Goal: Task Accomplishment & Management: Use online tool/utility

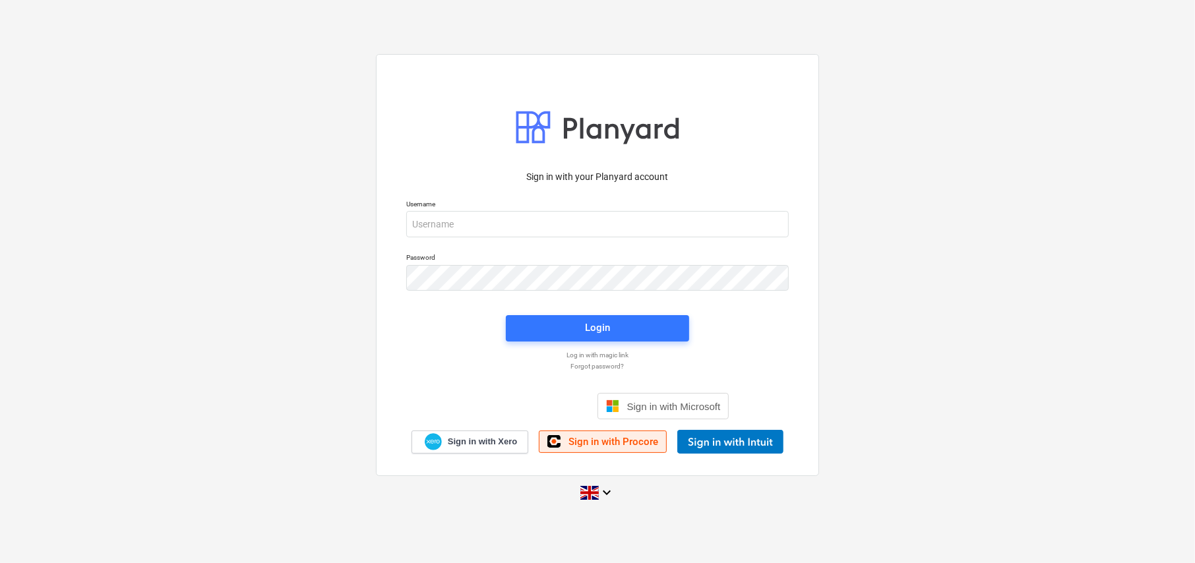
click at [616, 446] on span "Sign in with Procore" at bounding box center [613, 442] width 90 height 12
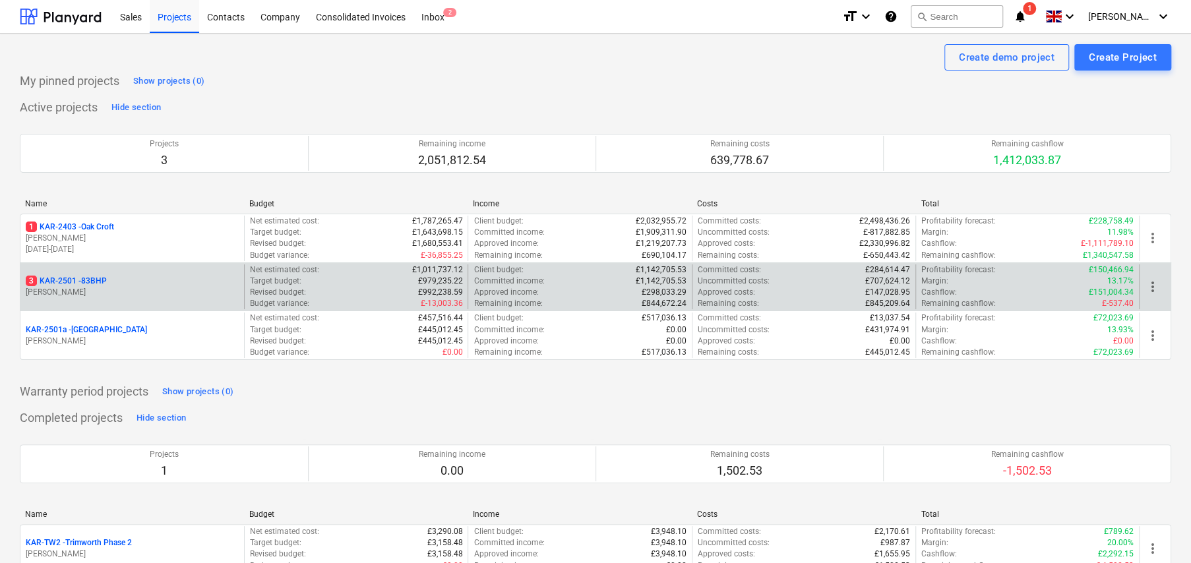
click at [90, 282] on p "3 KAR-2501 - 83BHP" at bounding box center [66, 281] width 81 height 11
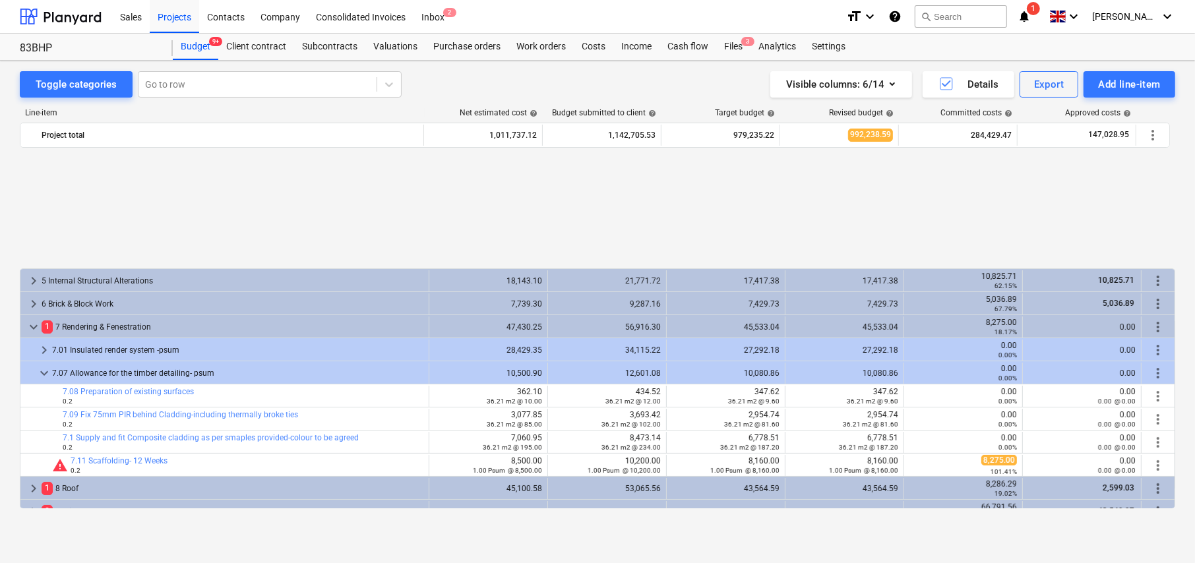
scroll to position [599, 0]
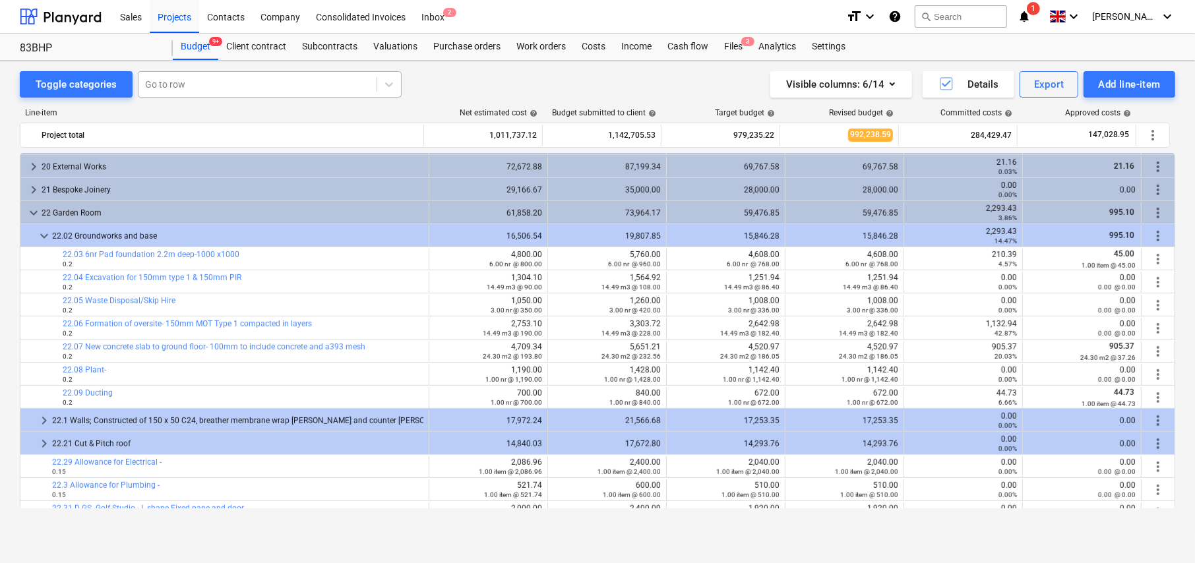
click at [230, 87] on div at bounding box center [257, 84] width 225 height 13
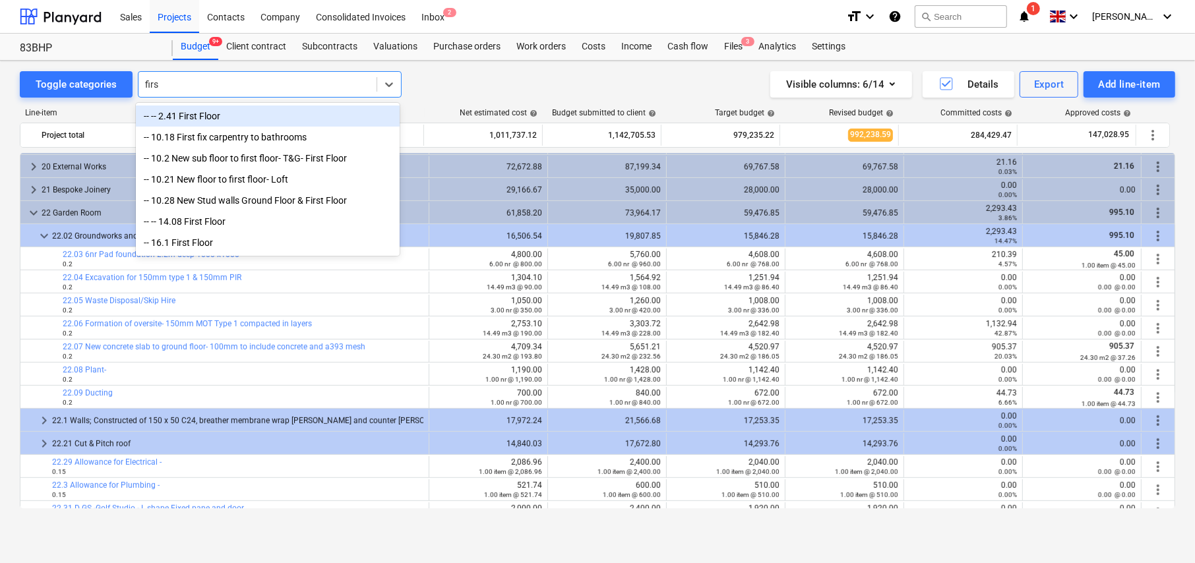
type input "first"
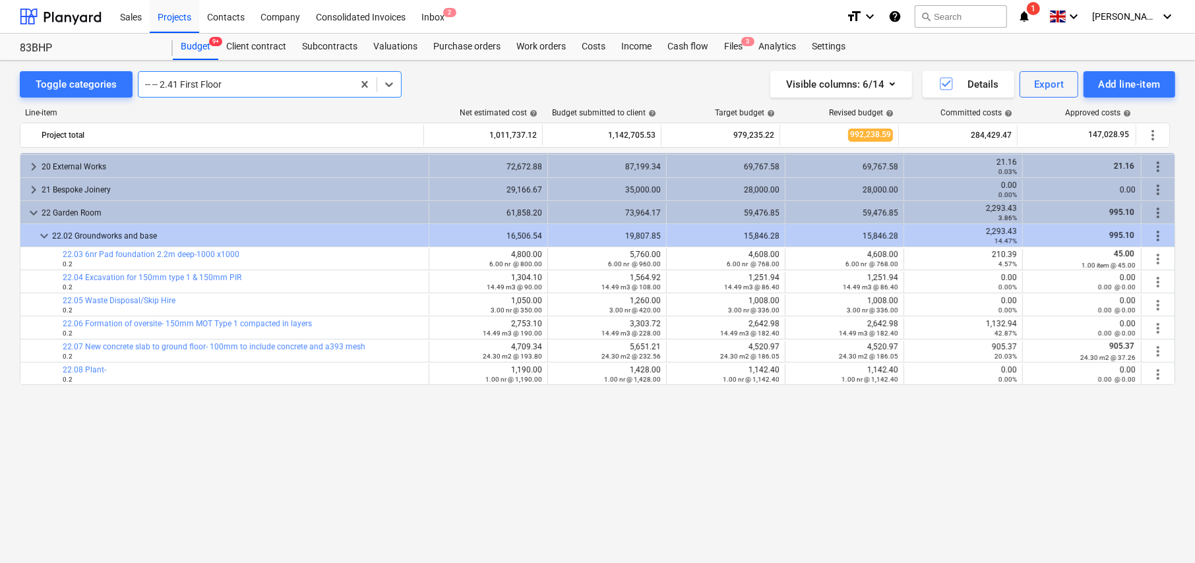
scroll to position [0, 0]
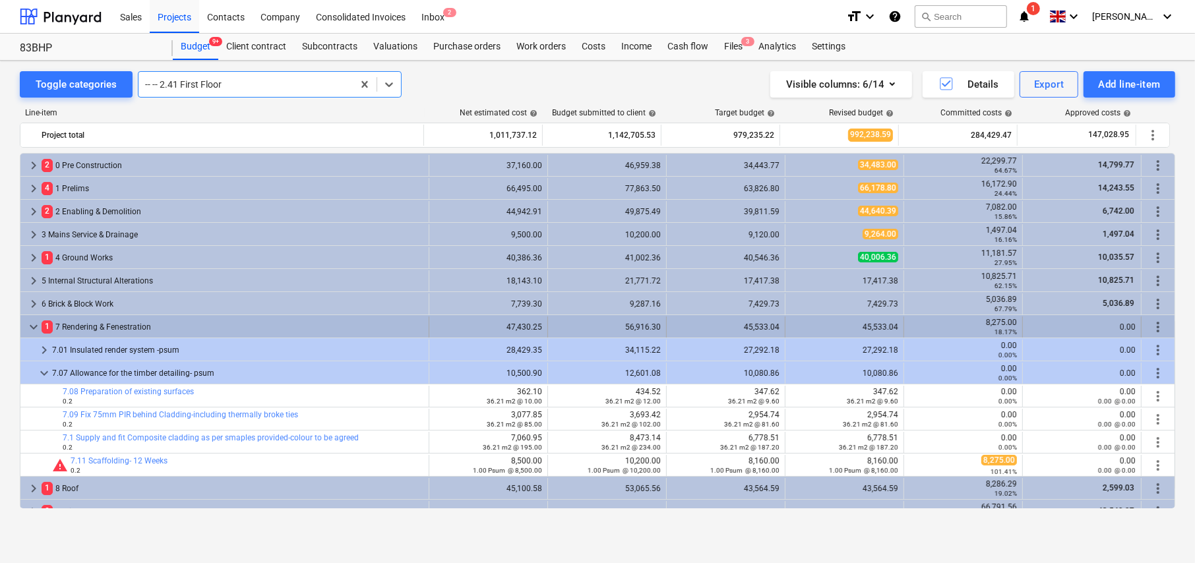
click at [32, 326] on span "keyboard_arrow_down" at bounding box center [34, 327] width 16 height 16
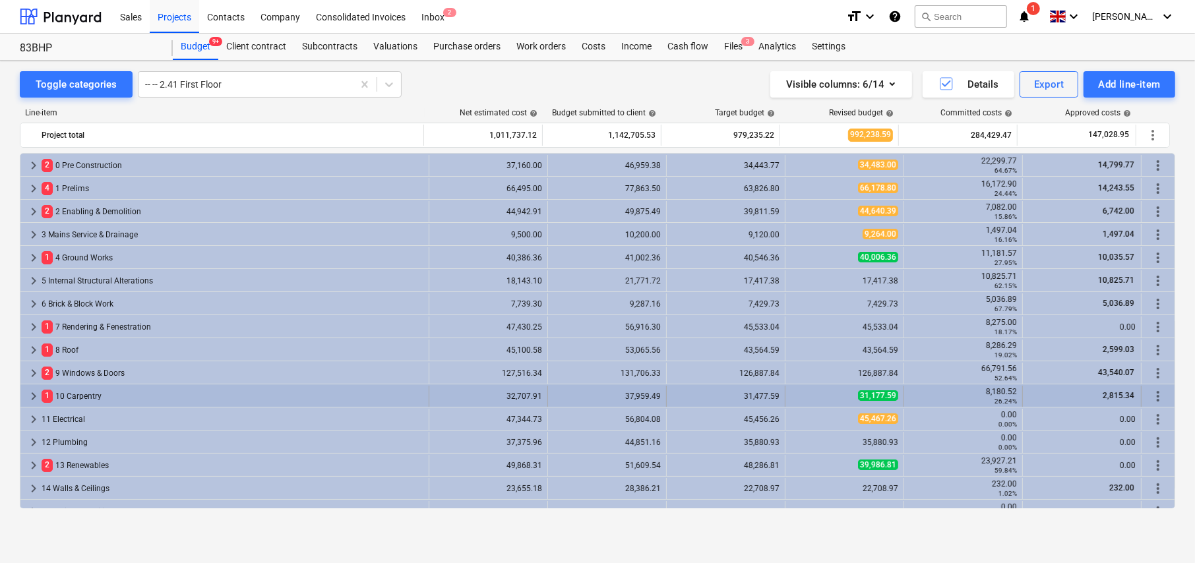
click at [33, 392] on span "keyboard_arrow_right" at bounding box center [34, 396] width 16 height 16
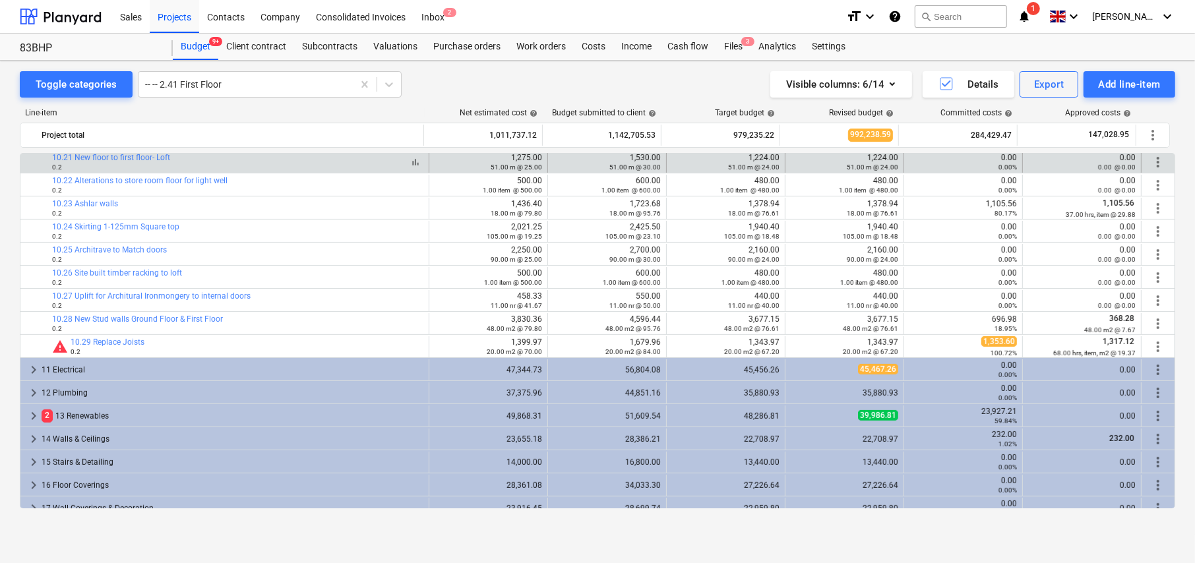
scroll to position [330, 0]
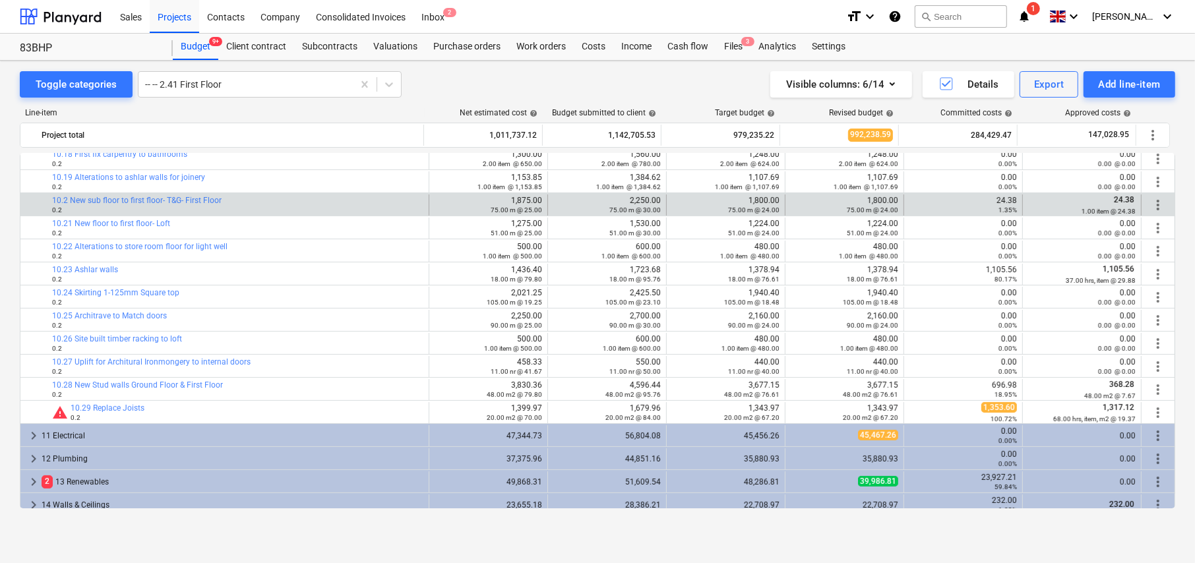
click at [1151, 206] on span "more_vert" at bounding box center [1158, 205] width 16 height 16
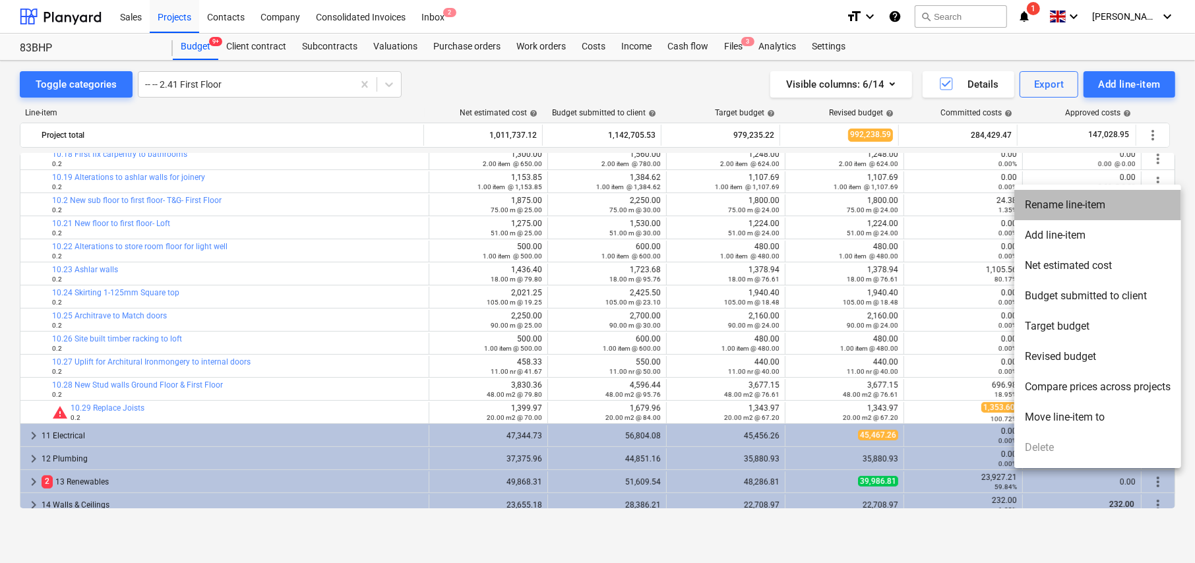
click at [1095, 202] on li "Rename line-item" at bounding box center [1097, 205] width 167 height 30
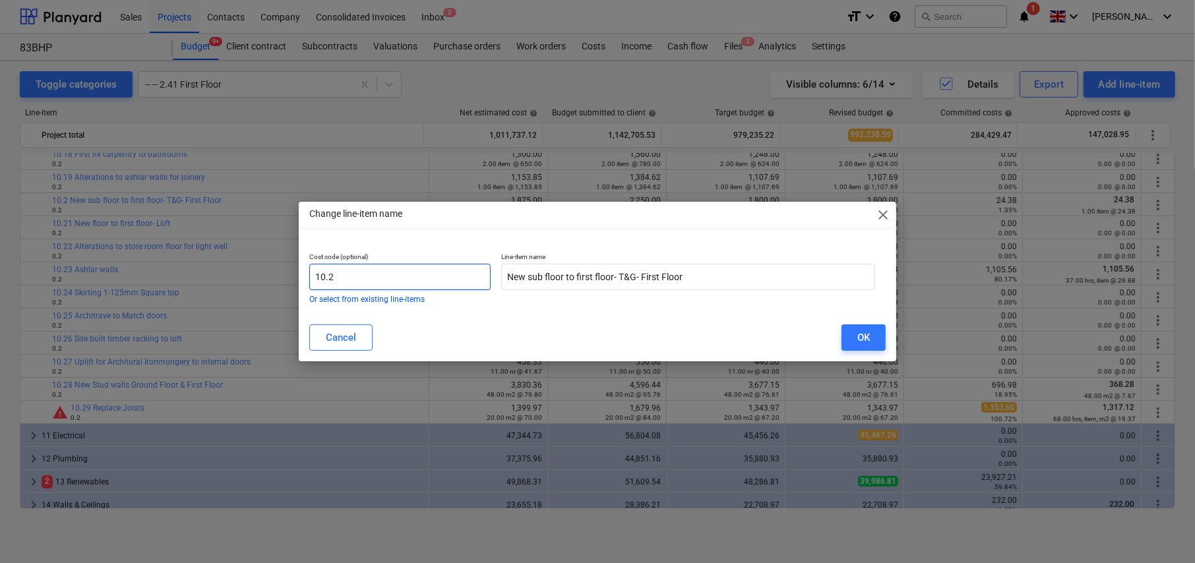
click at [408, 270] on input "10.2" at bounding box center [399, 277] width 181 height 26
type input "10.20"
click at [863, 334] on div "OK" at bounding box center [863, 337] width 13 height 17
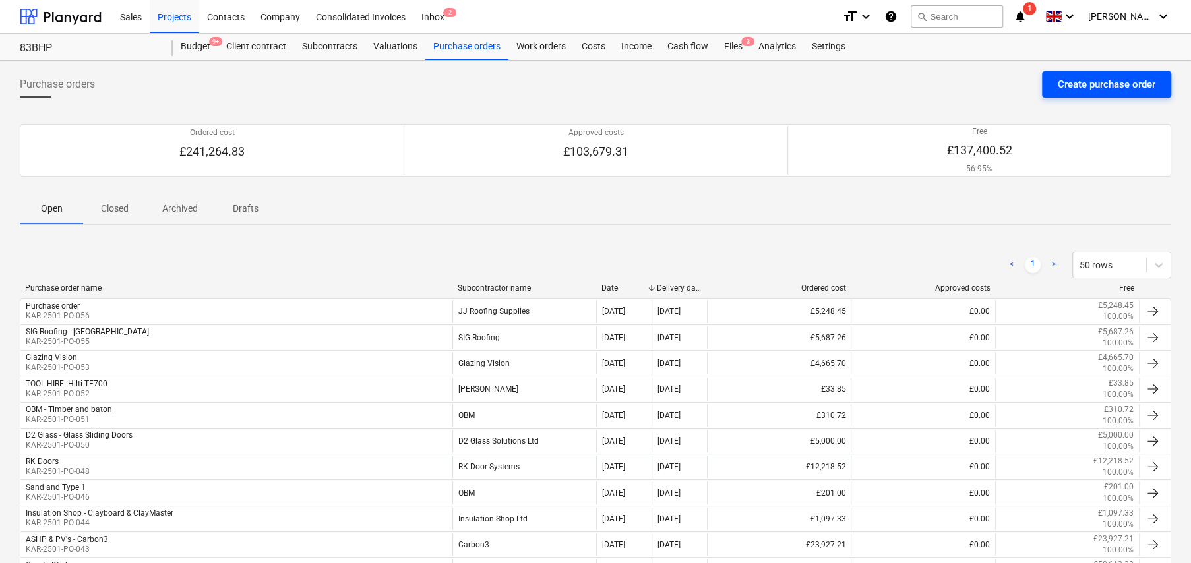
click at [1062, 92] on div "Create purchase order" at bounding box center [1107, 84] width 98 height 17
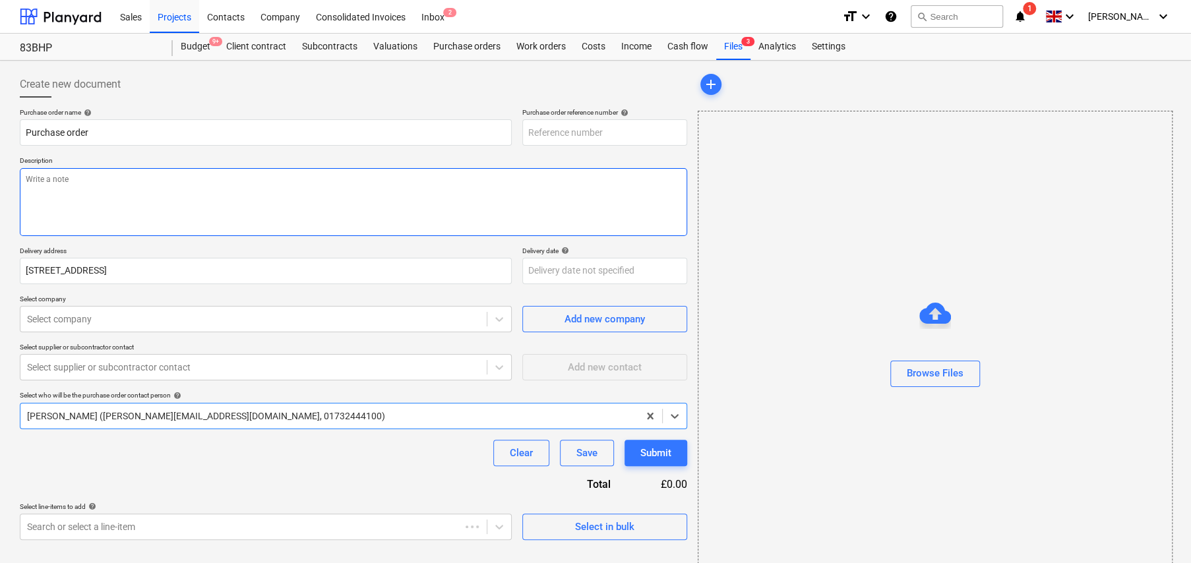
type textarea "x"
type input "KAR-2501-PO-057"
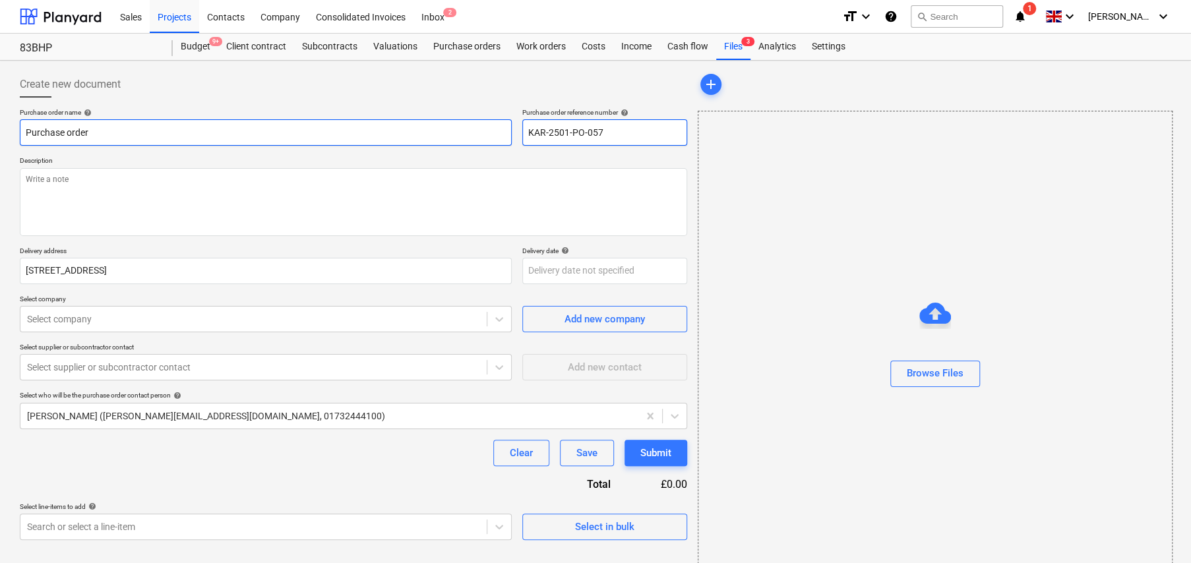
drag, startPoint x: 627, startPoint y: 129, endPoint x: 505, endPoint y: 131, distance: 121.4
click at [505, 131] on div "Purchase order name help Purchase order Purchase order reference number help KA…" at bounding box center [353, 127] width 667 height 38
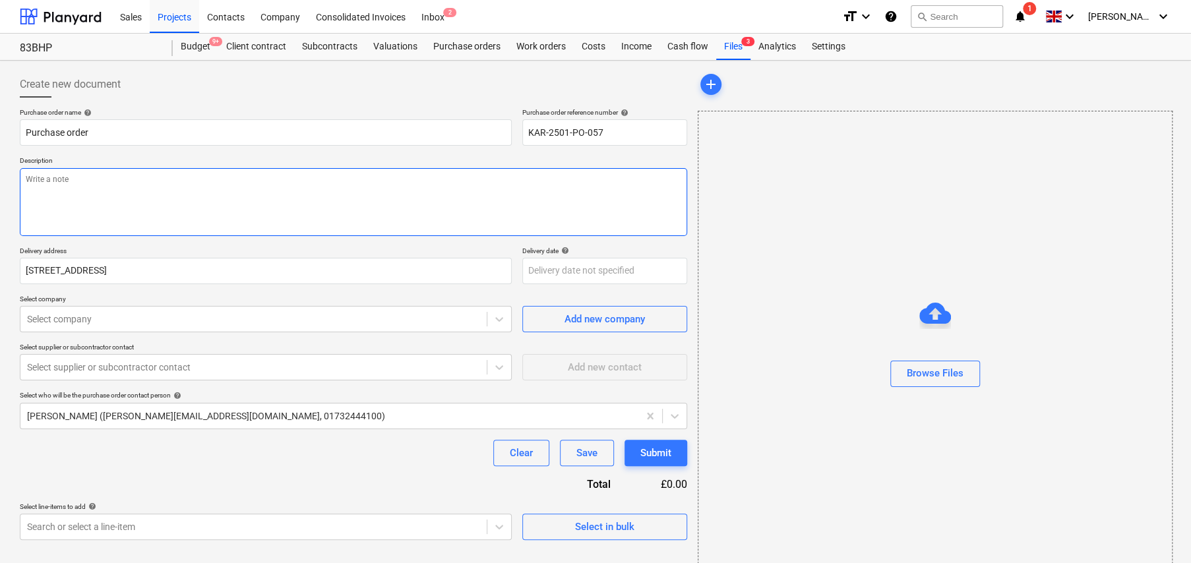
click at [124, 183] on textarea at bounding box center [353, 202] width 667 height 68
type textarea "x"
type textarea "F"
type textarea "x"
type textarea "Fo"
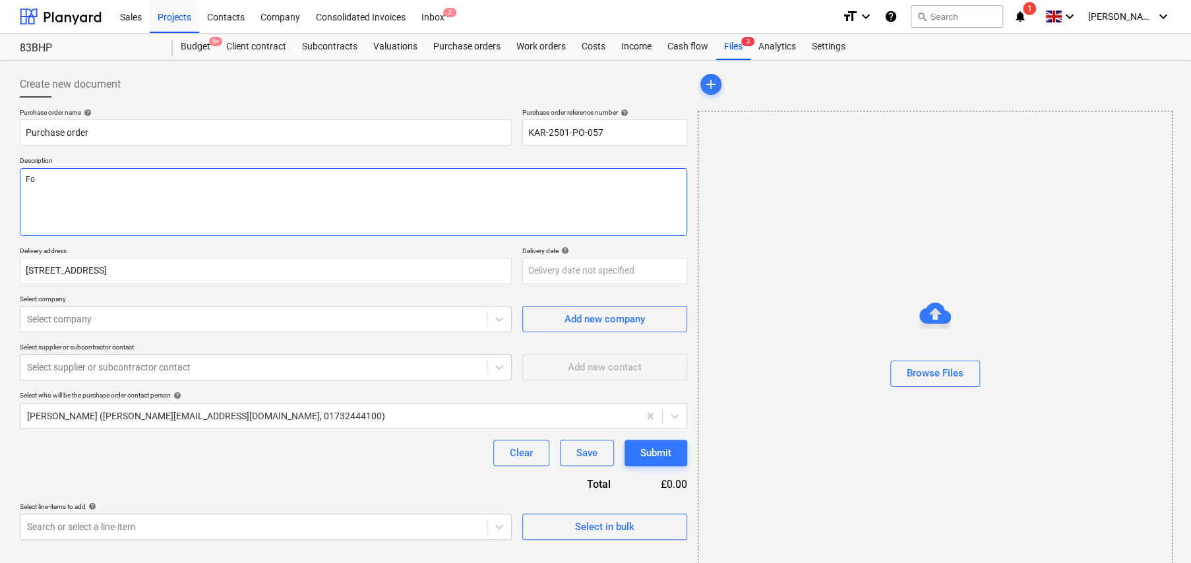
type textarea "x"
type textarea "For"
type textarea "x"
type textarea "For"
type textarea "x"
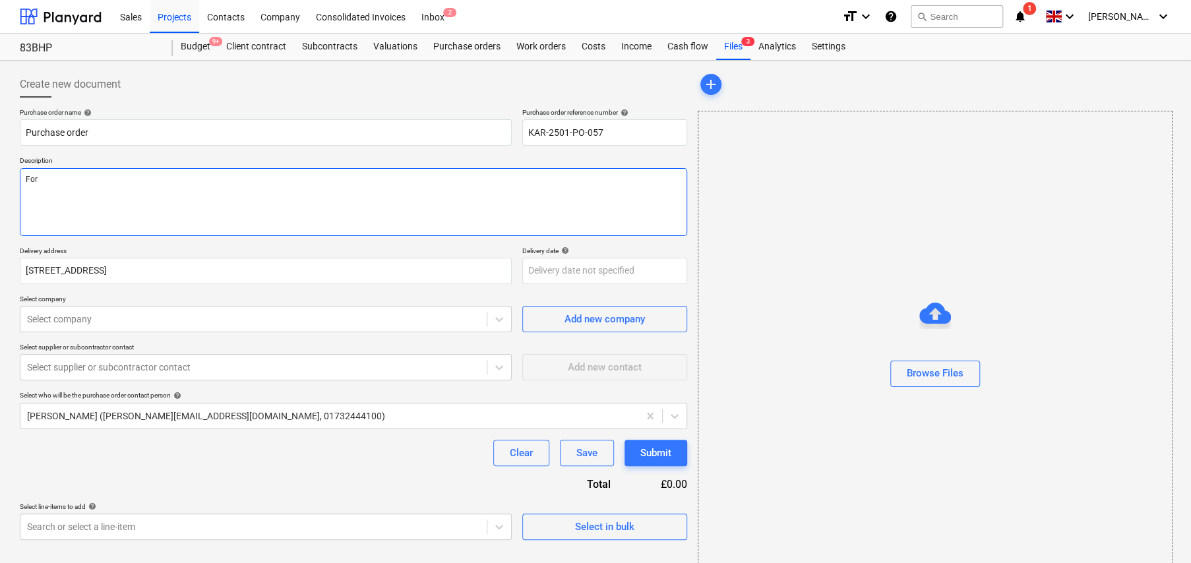
type textarea "For d"
type textarea "x"
type textarea "For de"
type textarea "x"
type textarea "For del"
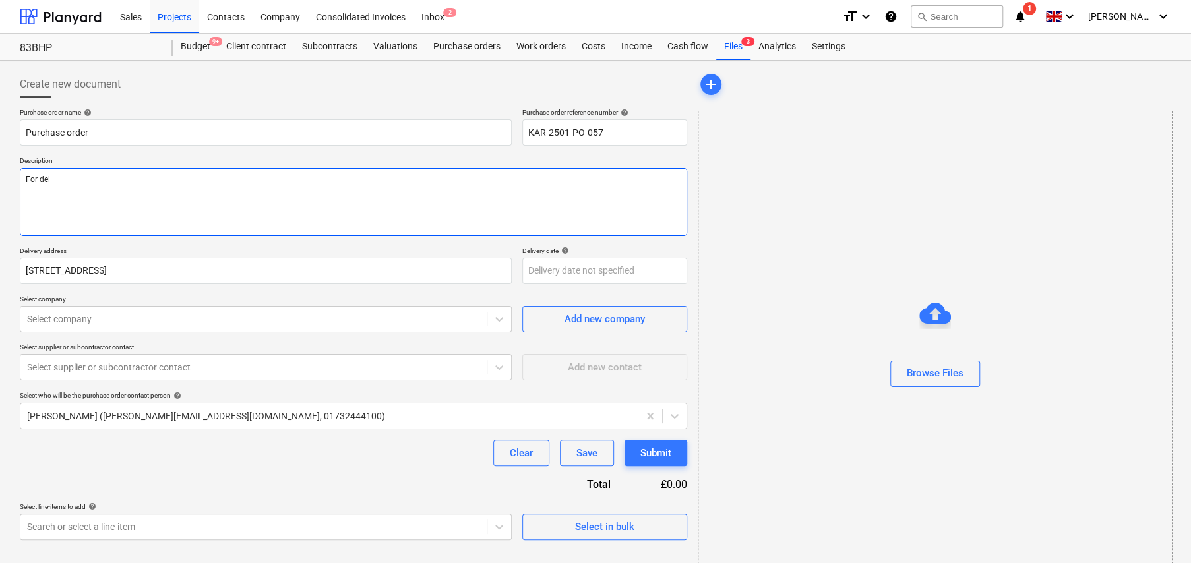
type textarea "x"
type textarea "For deli"
type textarea "x"
type textarea "For deliv"
type textarea "x"
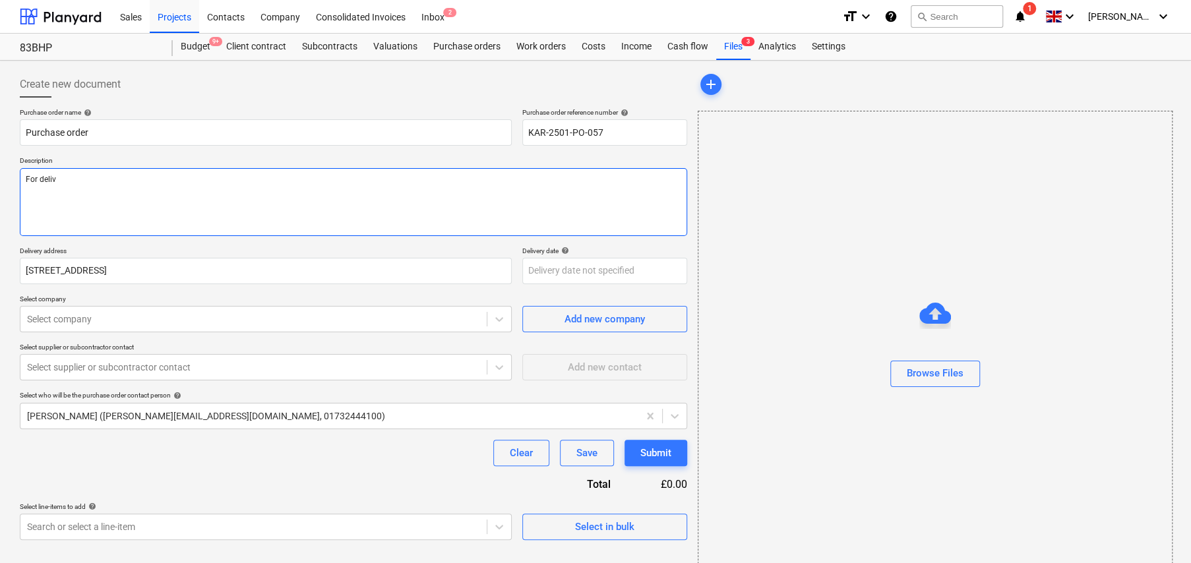
type textarea "For delive"
type textarea "x"
type textarea "For deliver"
type textarea "x"
type textarea "For delivery"
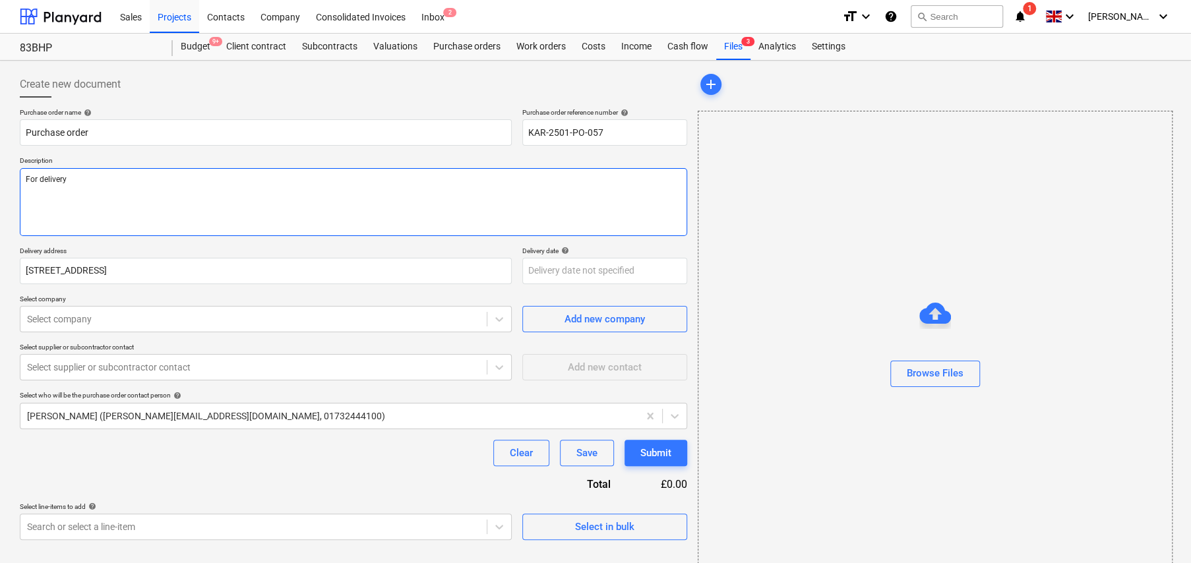
type textarea "x"
type textarea "For delivery"
type textarea "x"
type textarea "For delivery t"
type textarea "x"
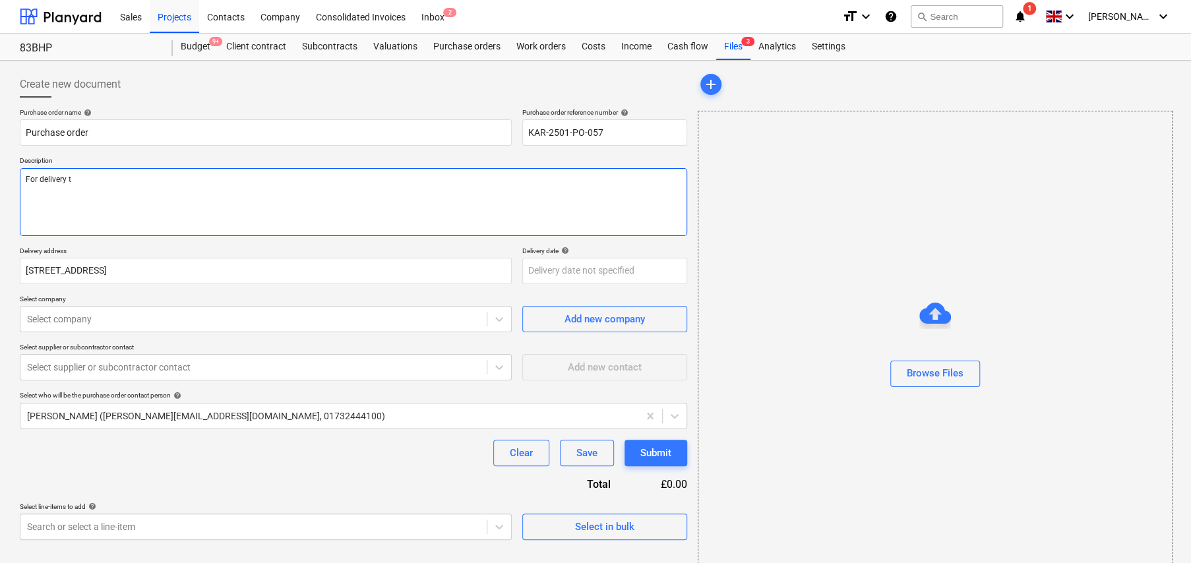
type textarea "For delivery to"
type textarea "x"
type textarea "For delivery to"
type textarea "x"
type textarea "For delivery to s"
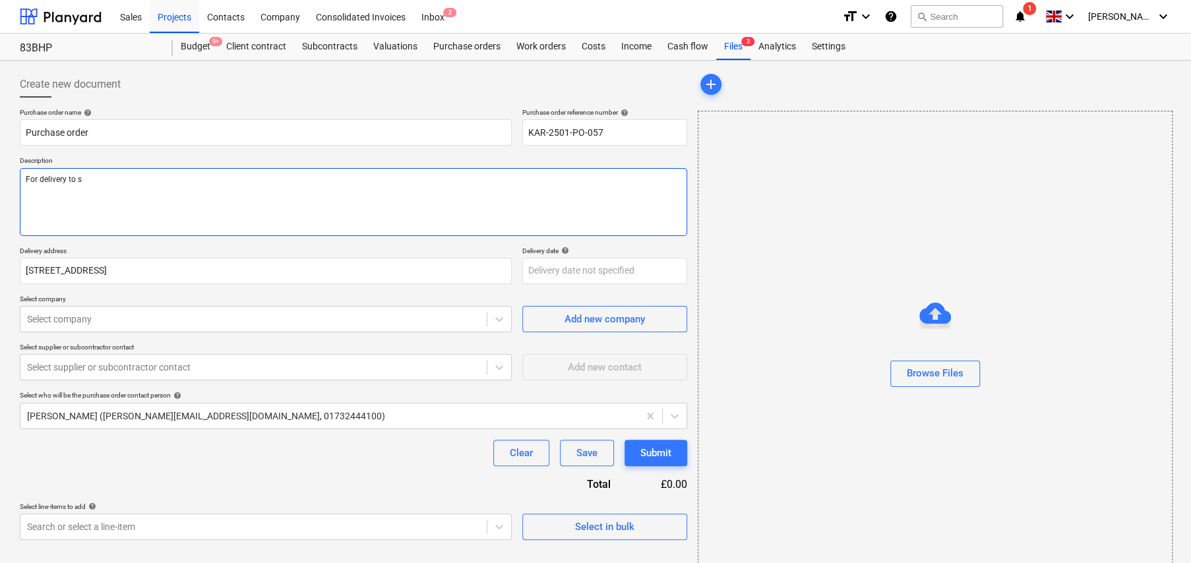
type textarea "x"
type textarea "For delivery to si"
type textarea "x"
type textarea "For delivery to sit"
type textarea "x"
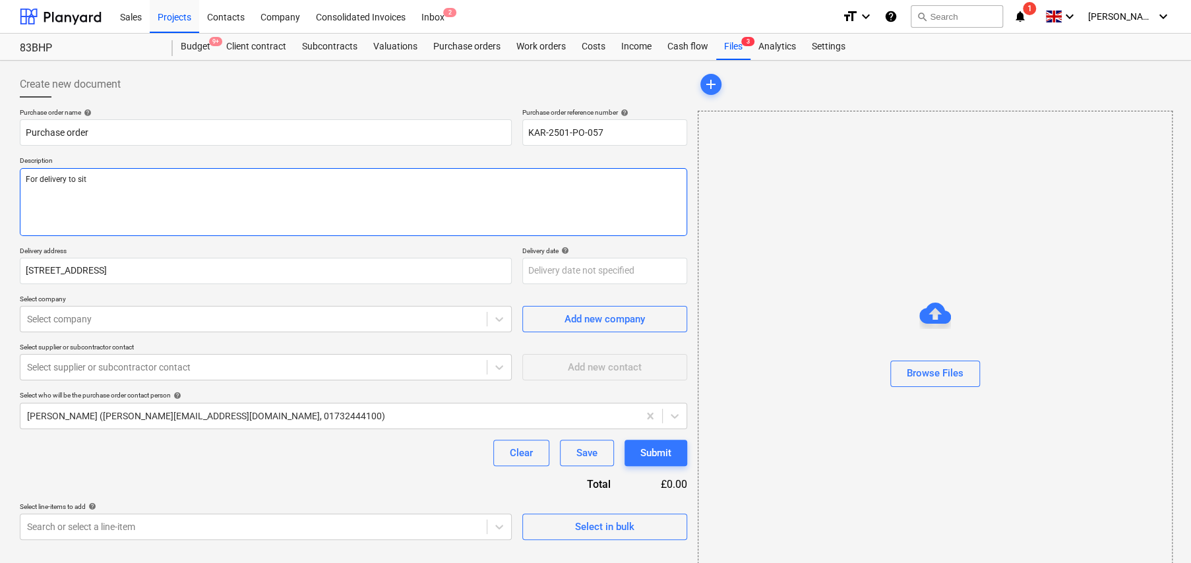
type textarea "For delivery to site"
type textarea "x"
type textarea "For delivery to site"
type textarea "x"
type textarea "For delivery to site 1"
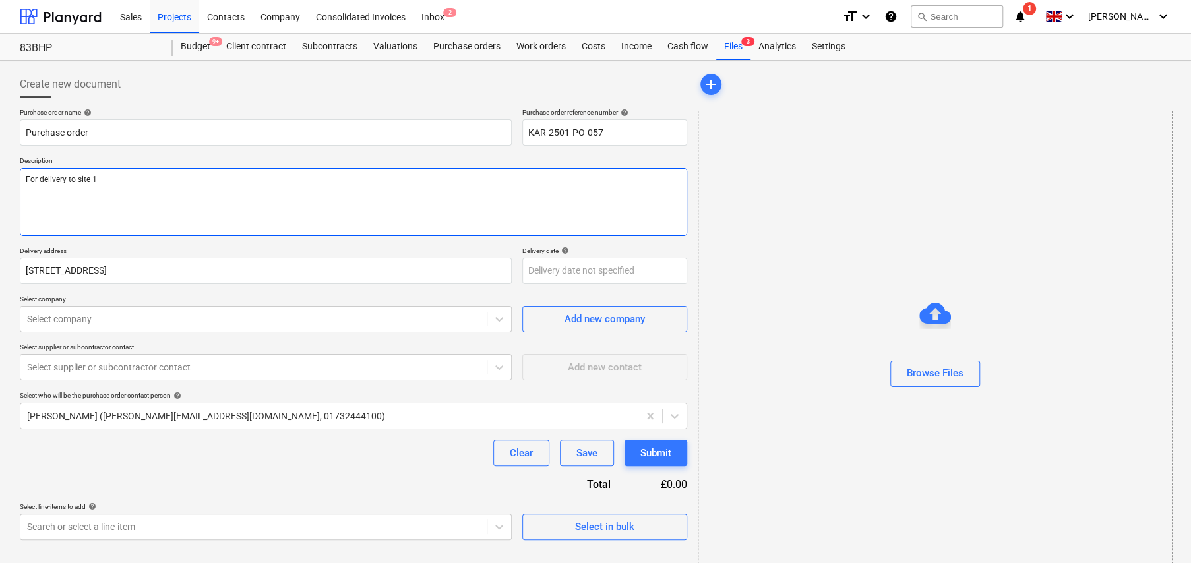
type textarea "x"
type textarea "For delivery to site 19"
type textarea "x"
type textarea "For delivery to site 19t"
type textarea "x"
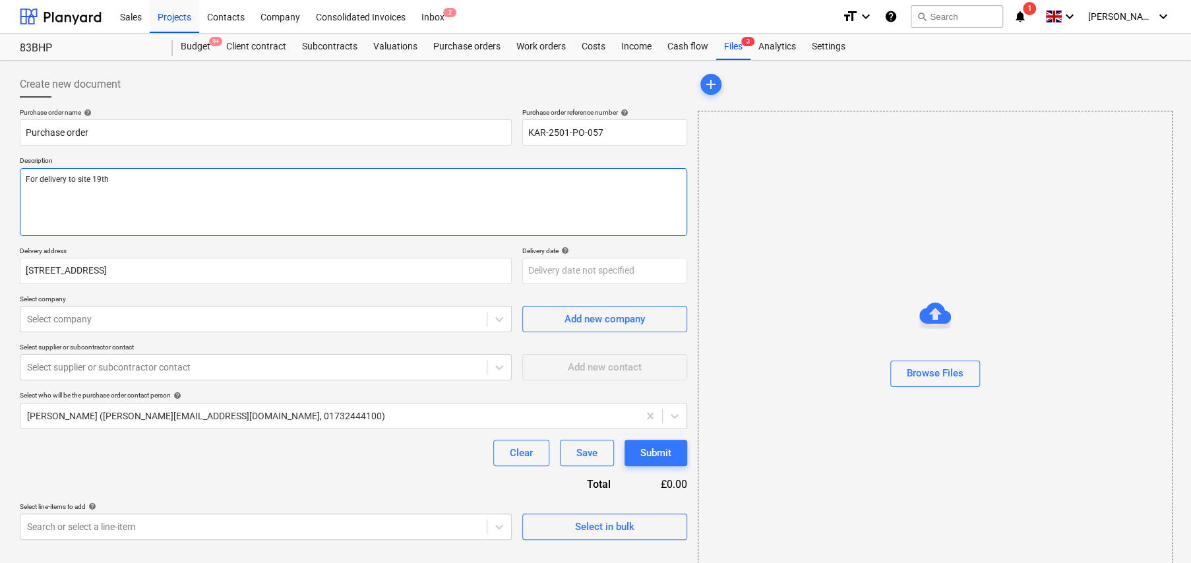
type textarea "For delivery to site 19th"
type textarea "x"
type textarea "For delivery to site 19th A"
type textarea "x"
type textarea "For delivery to site 19th Au"
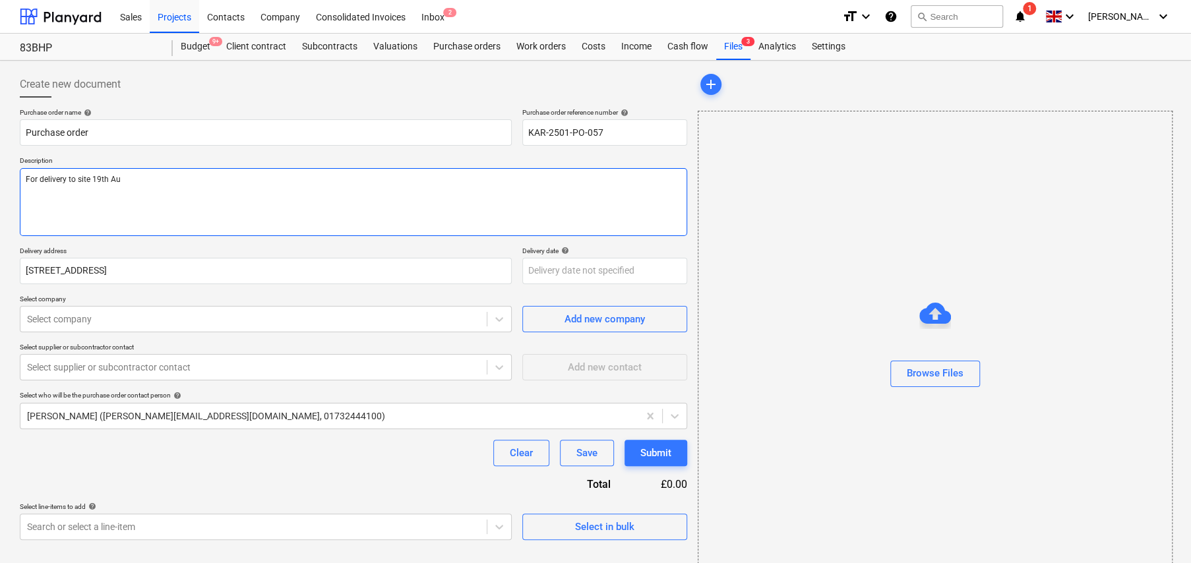
type textarea "x"
type textarea "For delivery to site [DATE]"
type textarea "x"
type textarea "For delivery to site 19th Augu"
type textarea "x"
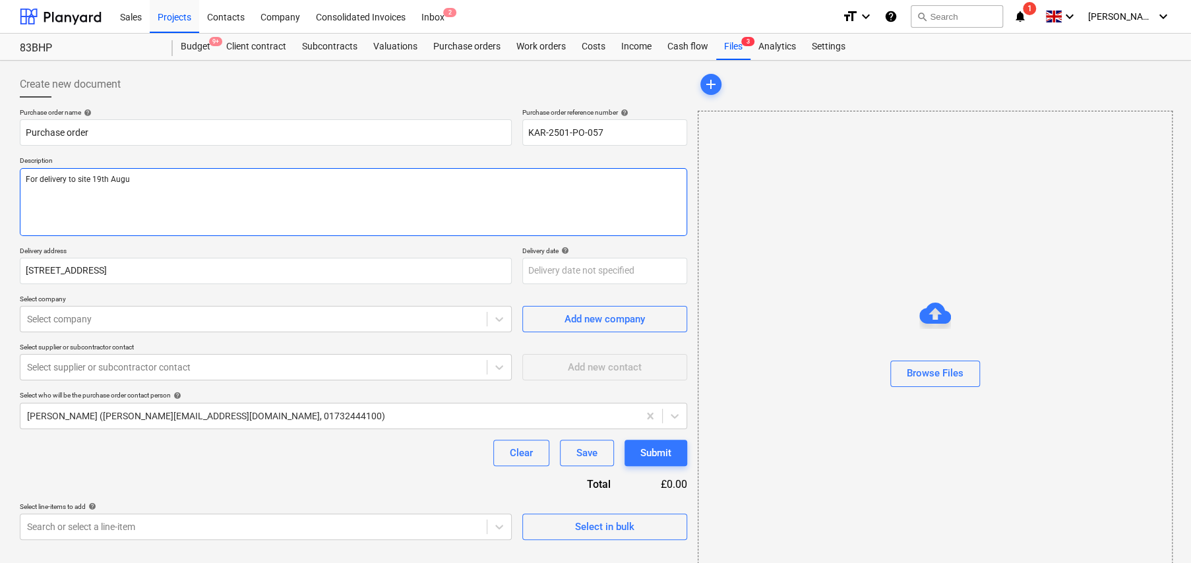
type textarea "For delivery to site 19th Augus"
type textarea "x"
type textarea "For delivery to site [DATE]"
type textarea "x"
type textarea "For delivery to site [DATE]"
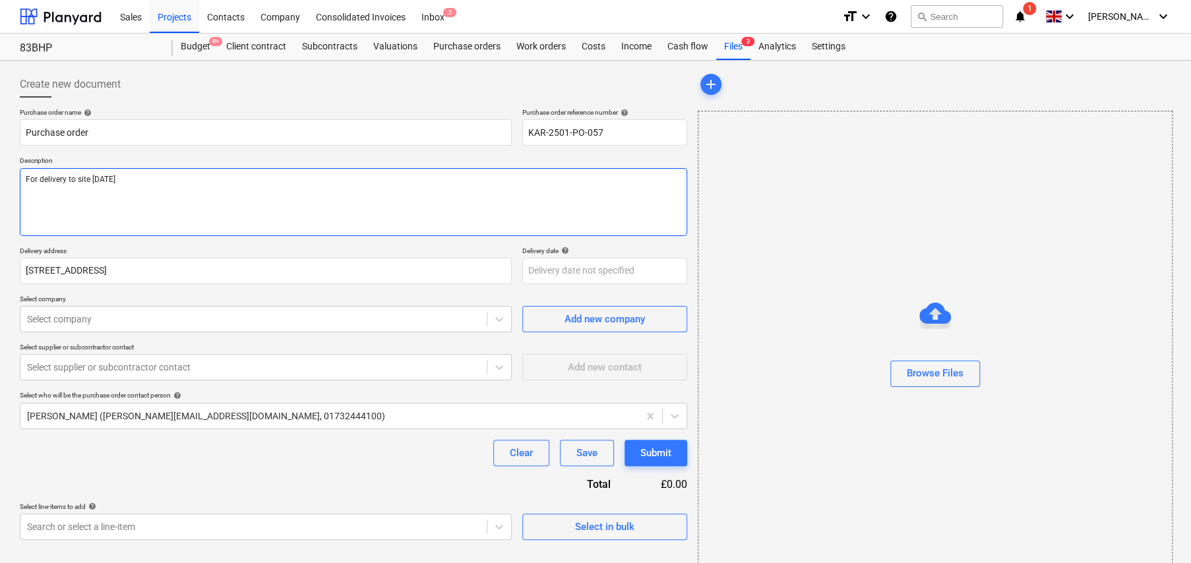
type textarea "x"
type textarea "For delivery to site [DATE]"
type textarea "x"
type textarea "For delivery to site [DATE] S"
type textarea "x"
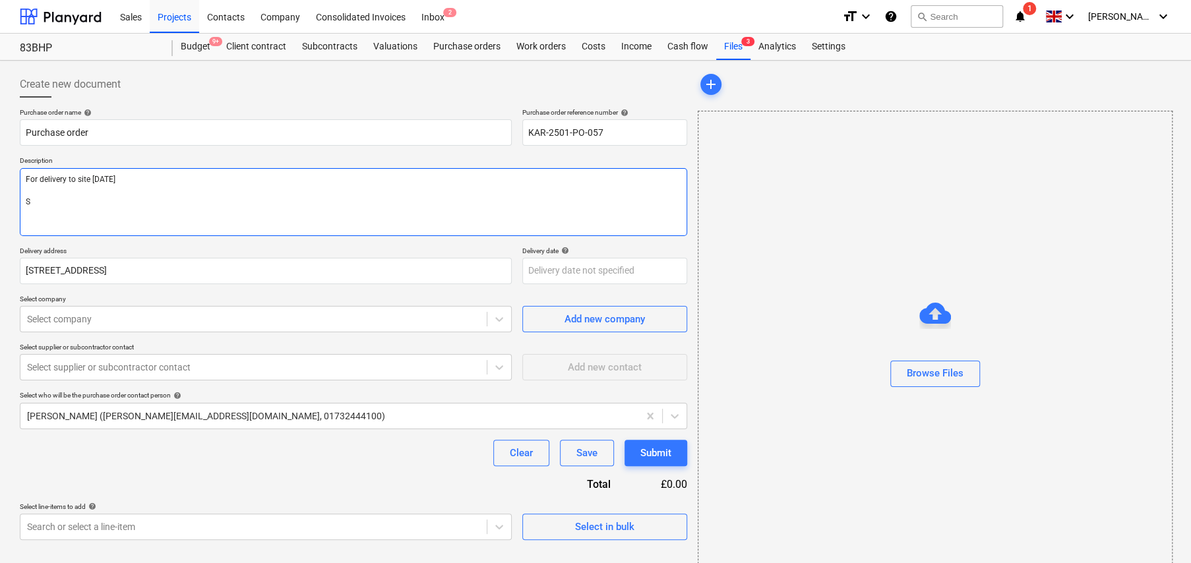
type textarea "For delivery to site [DATE] Si"
type textarea "x"
type textarea "For delivery to site [DATE] Sit"
type textarea "x"
type textarea "For delivery to site [DATE] Site"
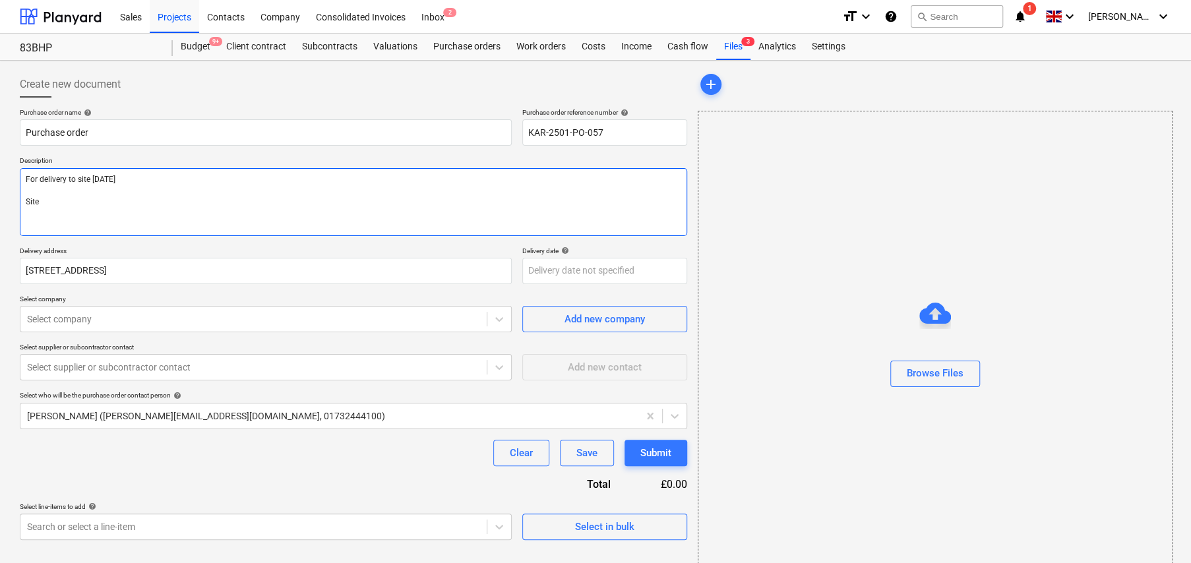
type textarea "x"
type textarea "For delivery to site [DATE] Site"
type textarea "x"
type textarea "For delivery to site [DATE] Site C"
type textarea "x"
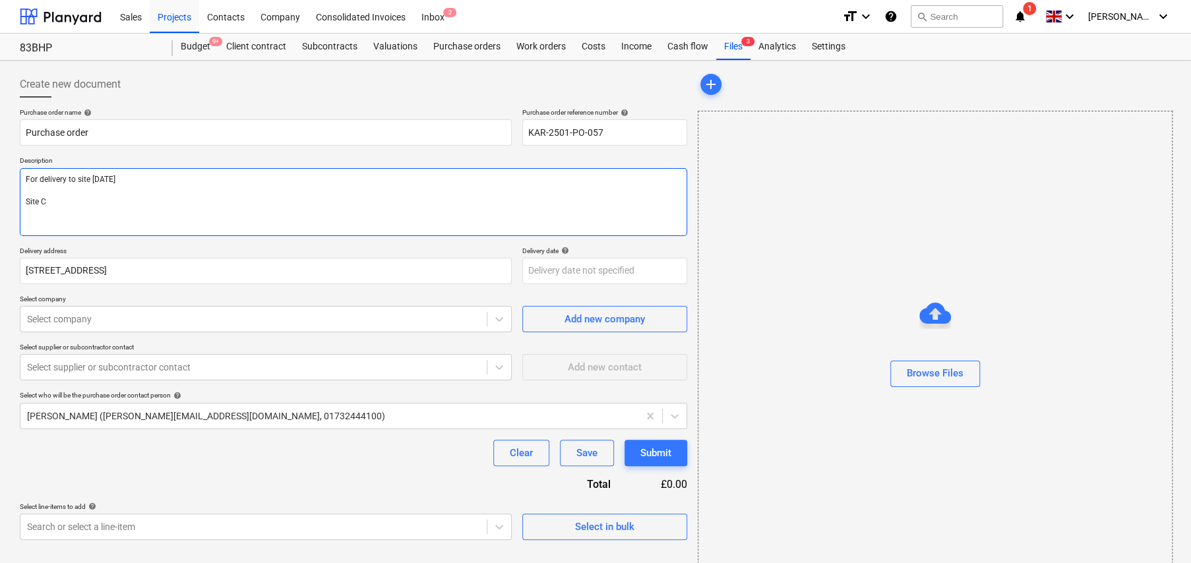
type textarea "For delivery to site [DATE] Site Co"
type textarea "x"
type textarea "For delivery to site [DATE] Site Con"
type textarea "x"
type textarea "For delivery to site [DATE] Site Cont"
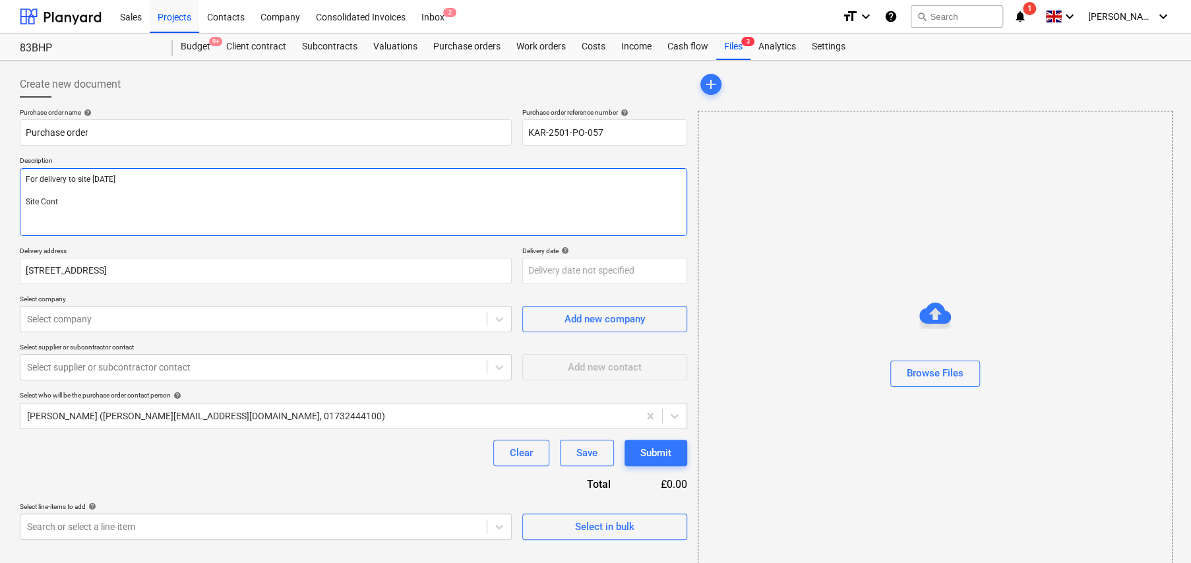
type textarea "x"
type textarea "For delivery to site [DATE] Site Conta"
type textarea "x"
type textarea "For delivery to site [DATE] Site Contact"
type textarea "x"
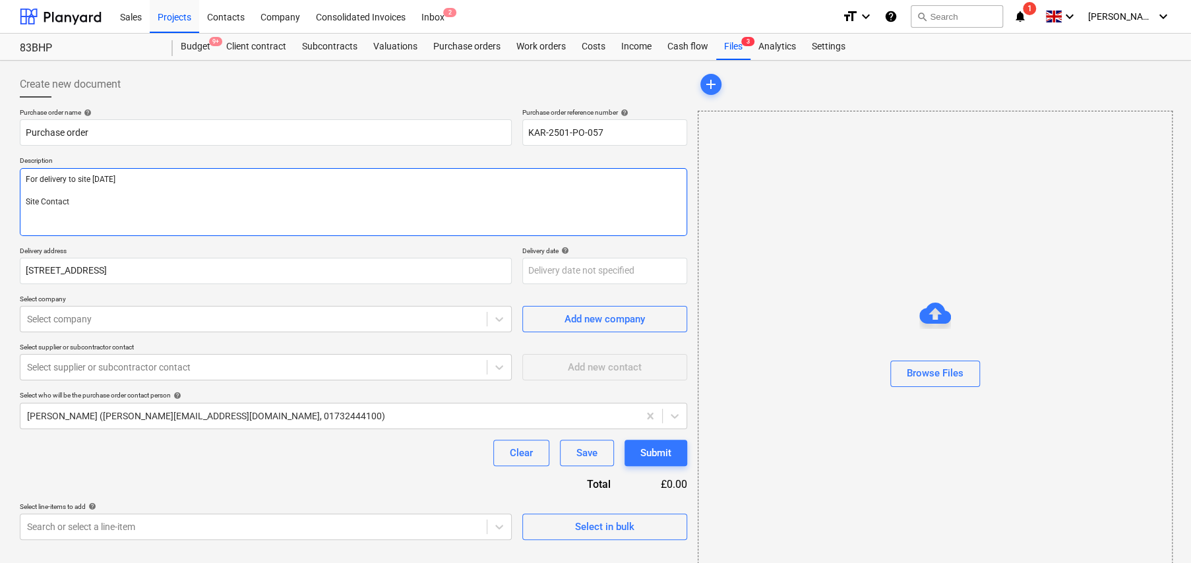
type textarea "For delivery to site [DATE] Site Contact:"
type textarea "x"
type textarea "For delivery to site [DATE] Site Contact:"
type textarea "x"
type textarea "For delivery to site [DATE] Site Contact: P"
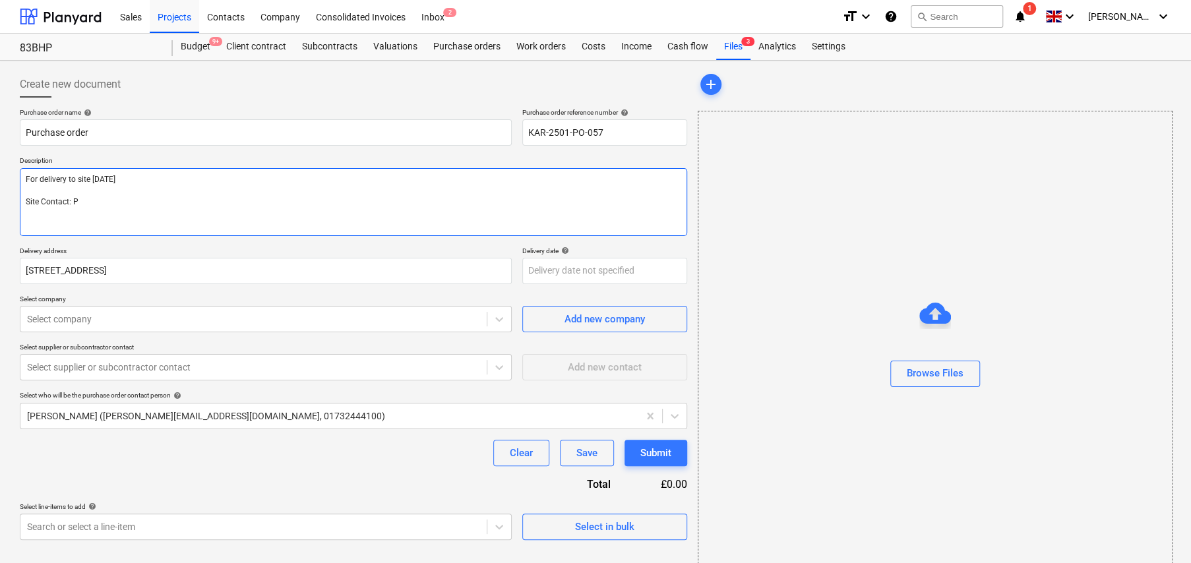
type textarea "x"
type textarea "For delivery to site [DATE] Site Contact: Pe"
type textarea "x"
type textarea "For delivery to site [DATE] Site Contact: Per"
type textarea "x"
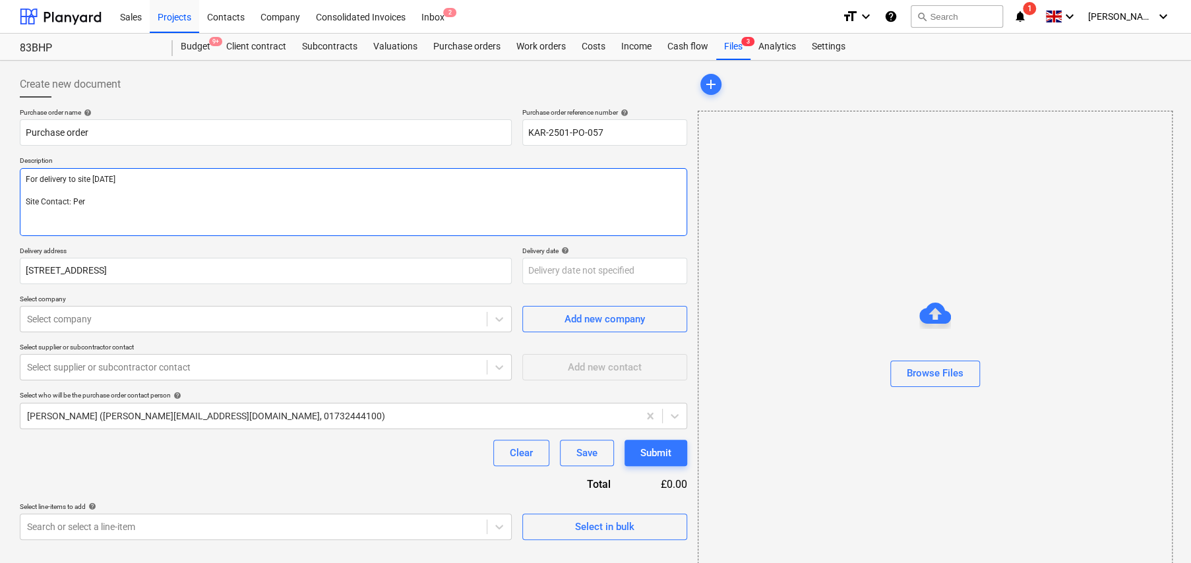
type textarea "For delivery to site [DATE] Site Contact: Perr"
type textarea "x"
type textarea "For delivery to site [DATE] Site Contact: [PERSON_NAME]"
type textarea "x"
type textarea "For delivery to site [DATE] Site Contact: [PERSON_NAME]"
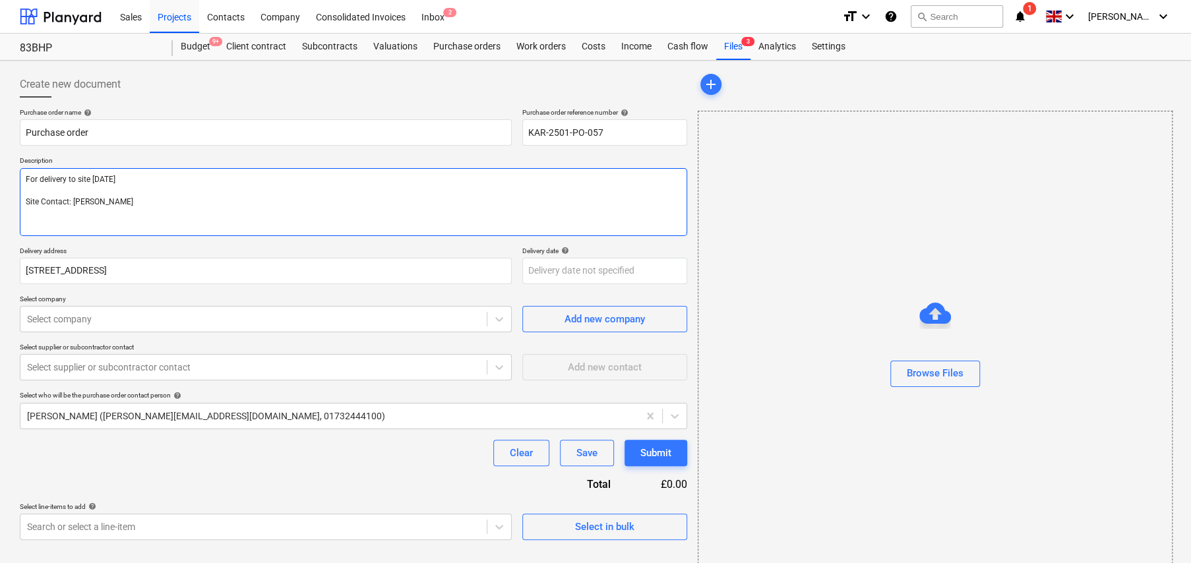
type textarea "x"
type textarea "For delivery to site [DATE] Site Contact: [PERSON_NAME] -"
type textarea "x"
type textarea "For delivery to site [DATE] Site Contact: [PERSON_NAME] -"
type textarea "x"
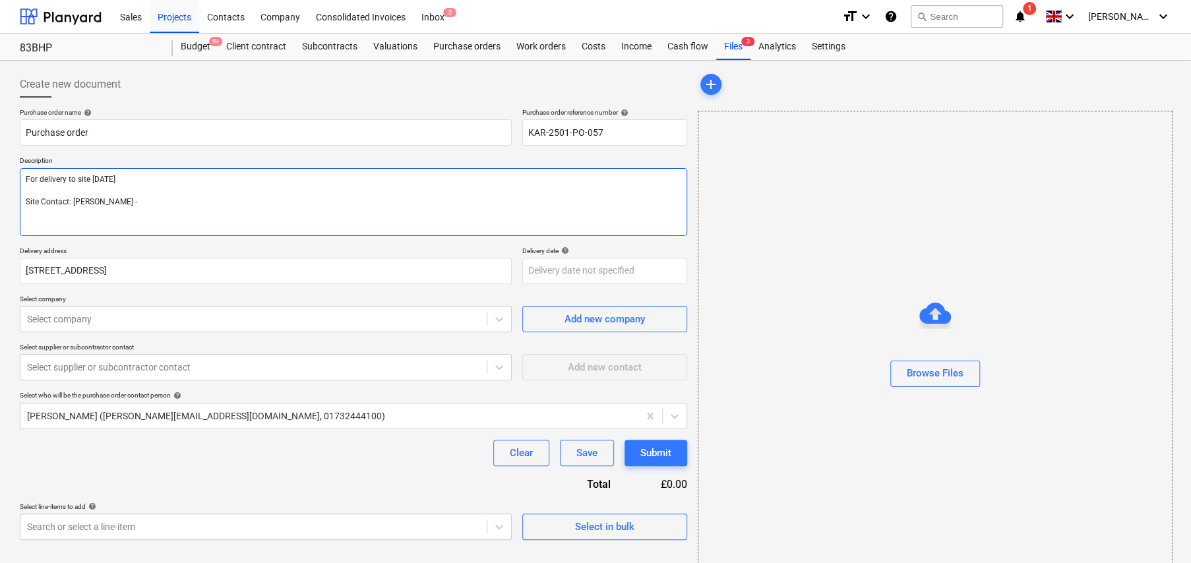
type textarea "For delivery to site [DATE] Site Contact: [PERSON_NAME] - 0"
type textarea "x"
type textarea "For delivery to site [DATE] Site Contact: [PERSON_NAME] - 07"
type textarea "x"
type textarea "For delivery to site [DATE] Site Contact: [PERSON_NAME] - 076"
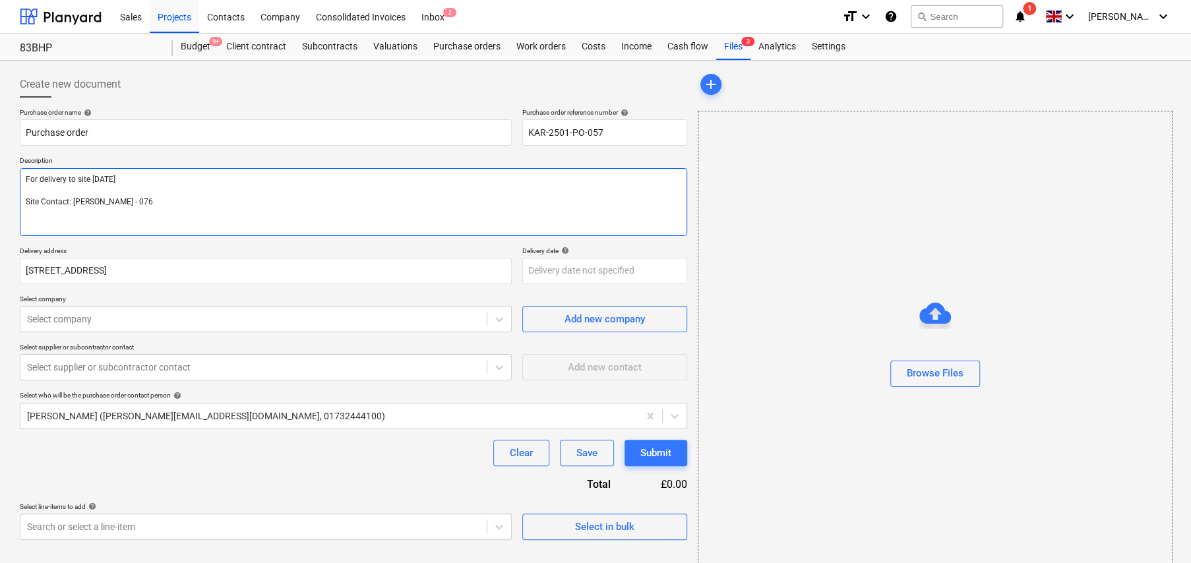
type textarea "x"
type textarea "For delivery to site [DATE] Site Contact: [PERSON_NAME] - 07"
type textarea "x"
type textarea "For delivery to site [DATE] Site Contact: [PERSON_NAME] - 079"
type textarea "x"
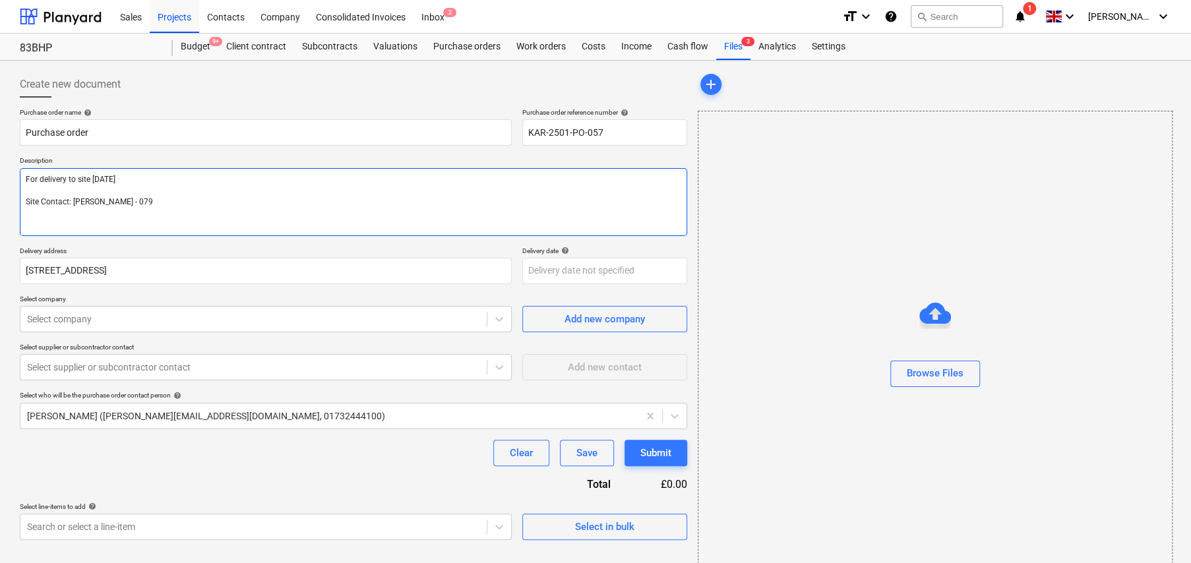
type textarea "For delivery to site [DATE] Site Contact: [PERSON_NAME] - 0796"
type textarea "x"
type textarea "For delivery to site [DATE] Site Contact: [PERSON_NAME] - 07962"
type textarea "x"
type textarea "For delivery to site [DATE] Site Contact: [PERSON_NAME] - 0796"
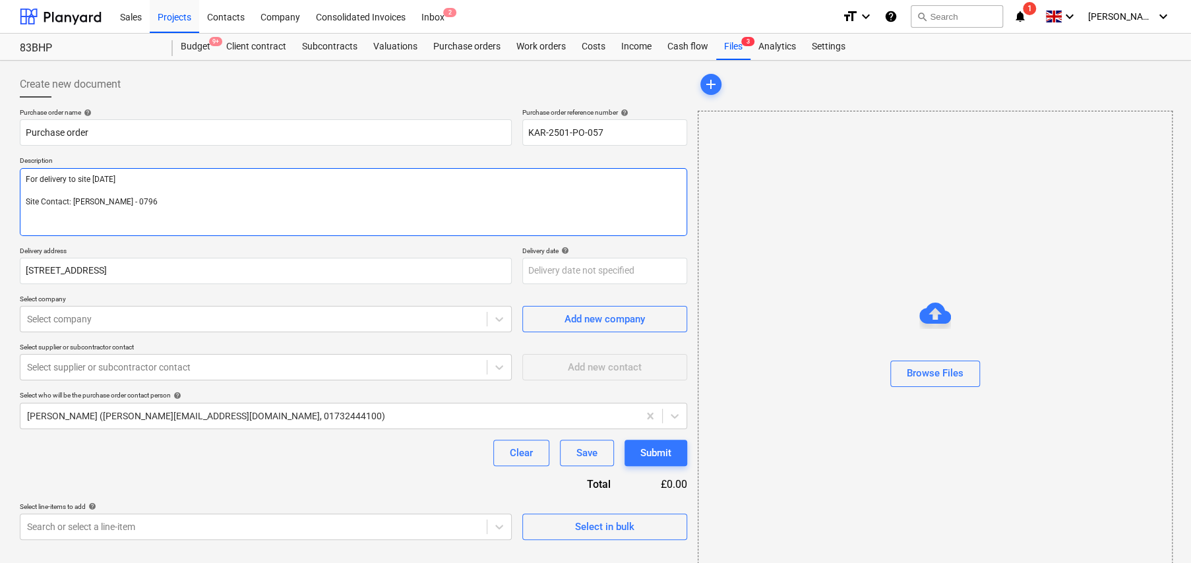
type textarea "x"
type textarea "For delivery to site [DATE] Site Contact: [PERSON_NAME] - 079"
type textarea "x"
type textarea "For delivery to site [DATE] Site Contact: [PERSON_NAME] - 0792"
type textarea "x"
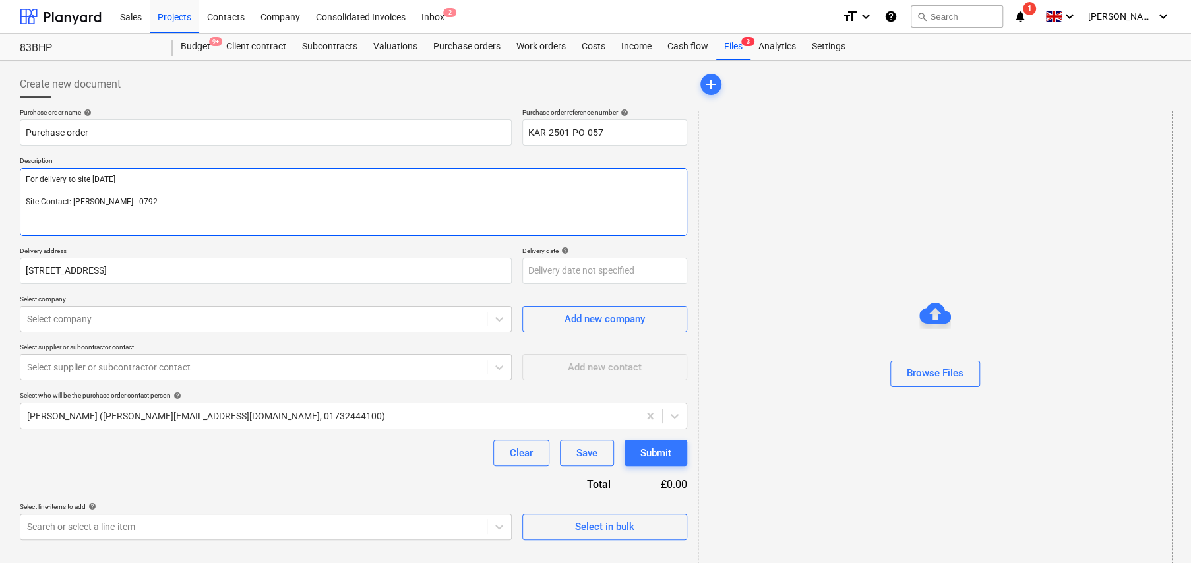
type textarea "For delivery to site [DATE] Site Contact: [PERSON_NAME] - 07920"
type textarea "x"
type textarea "For delivery to site [DATE] Site Contact: [PERSON_NAME] - 07920"
type textarea "x"
type textarea "For delivery to site [DATE] Site Contact: [PERSON_NAME] - 07920 8"
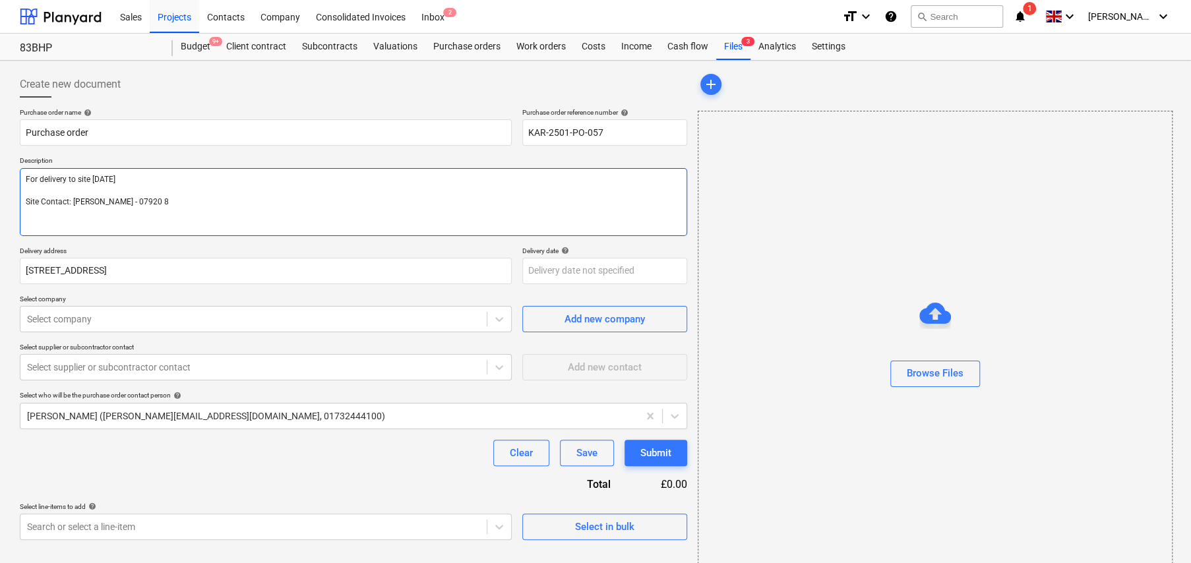
type textarea "x"
type textarea "For delivery to site [DATE] Site Contact: [PERSON_NAME] - [PHONE_NUMBER]"
type textarea "x"
type textarea "For delivery to site [DATE] Site Contact: [PERSON_NAME] - [PHONE_NUMBER]"
type textarea "x"
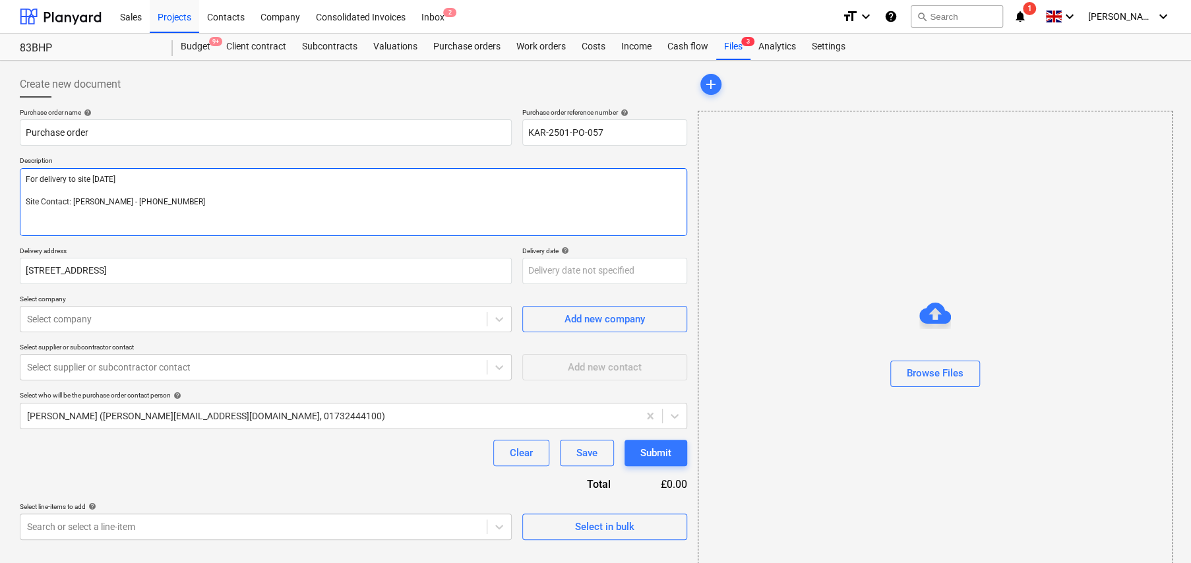
type textarea "For delivery to site [DATE] Site Contact: [PERSON_NAME] - [PHONE_NUMBER]"
type textarea "x"
type textarea "For delivery to site [DATE] Site Contact: [PERSON_NAME] - [PHONE_NUMBER]"
type textarea "x"
type textarea "For delivery to site [DATE] Site Contact: [PERSON_NAME] - [PHONE_NUMBER]"
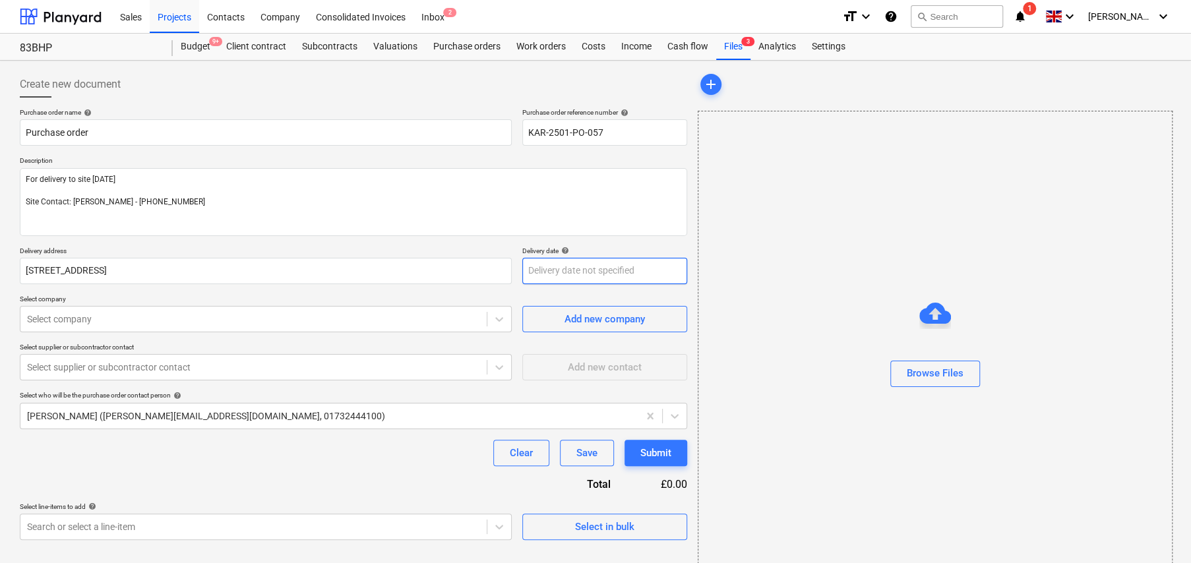
click at [631, 270] on body "Sales Projects Contacts Company Consolidated Invoices Inbox 2 format_size keybo…" at bounding box center [595, 281] width 1191 height 563
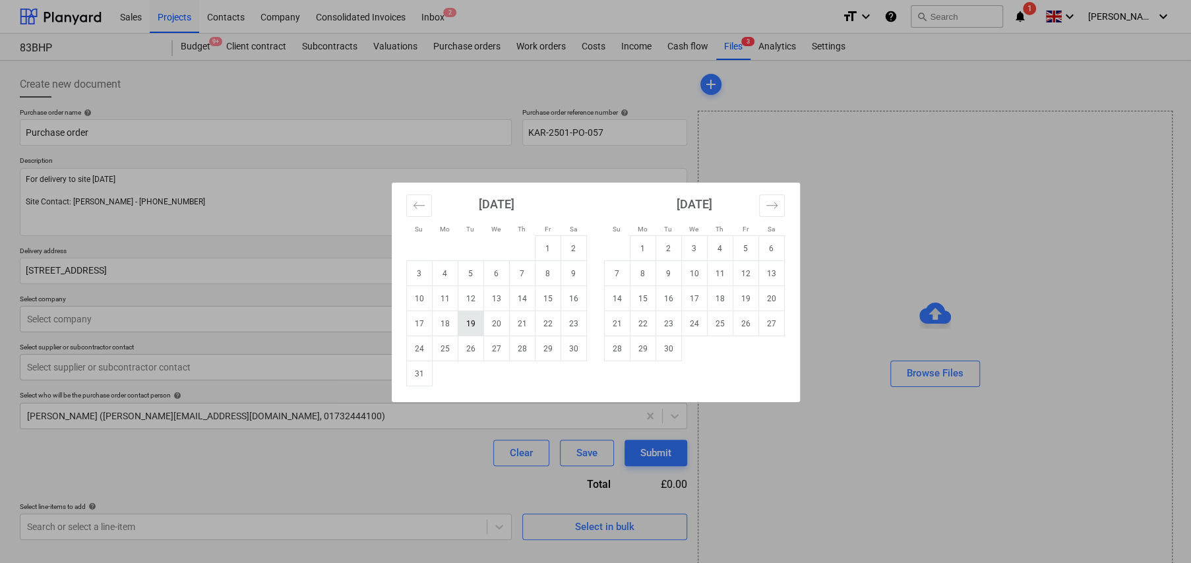
click at [474, 324] on td "19" at bounding box center [471, 323] width 26 height 25
type textarea "x"
type input "[DATE]"
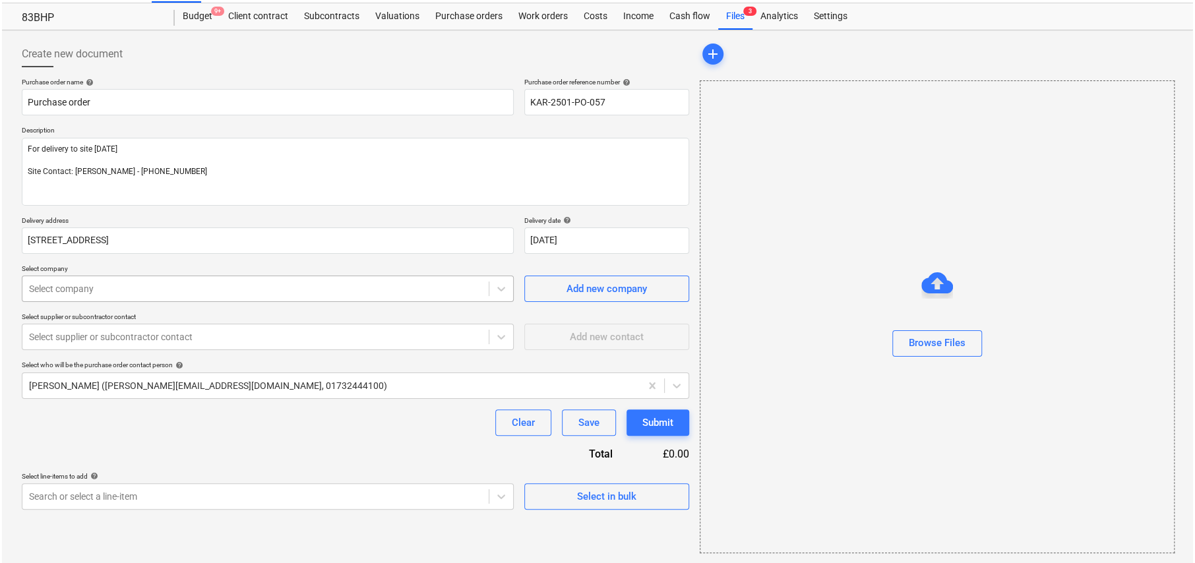
scroll to position [31, 0]
click at [581, 501] on div "Select in bulk" at bounding box center [604, 495] width 59 height 17
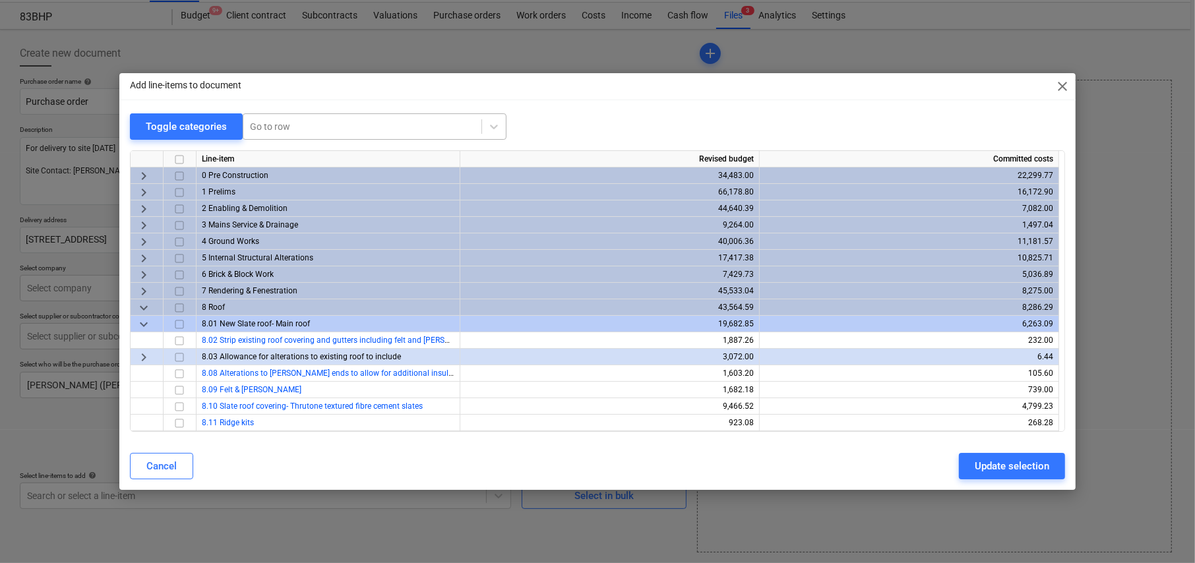
click at [295, 126] on div at bounding box center [362, 126] width 225 height 13
type textarea "x"
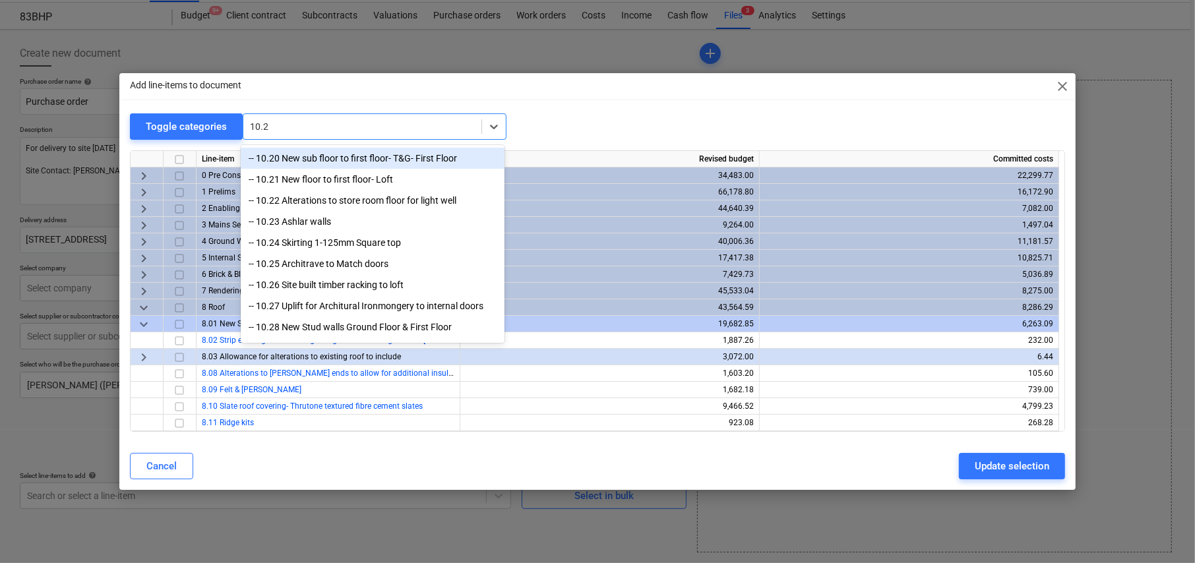
type input "10.20"
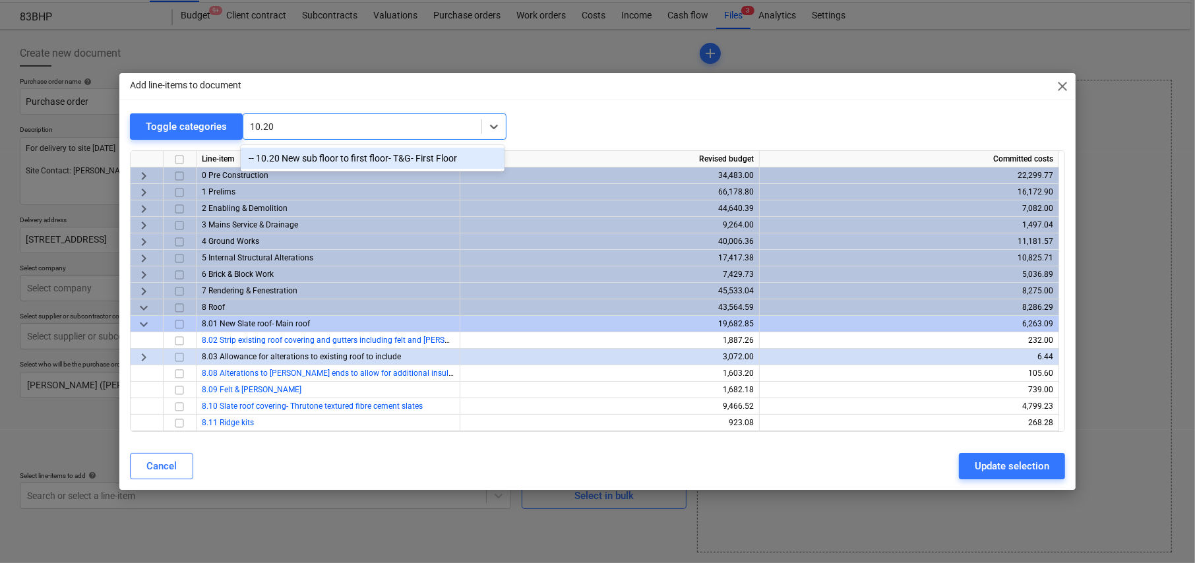
click at [330, 163] on div "-- 10.20 New sub floor to first floor- T&G- First Floor" at bounding box center [373, 158] width 264 height 21
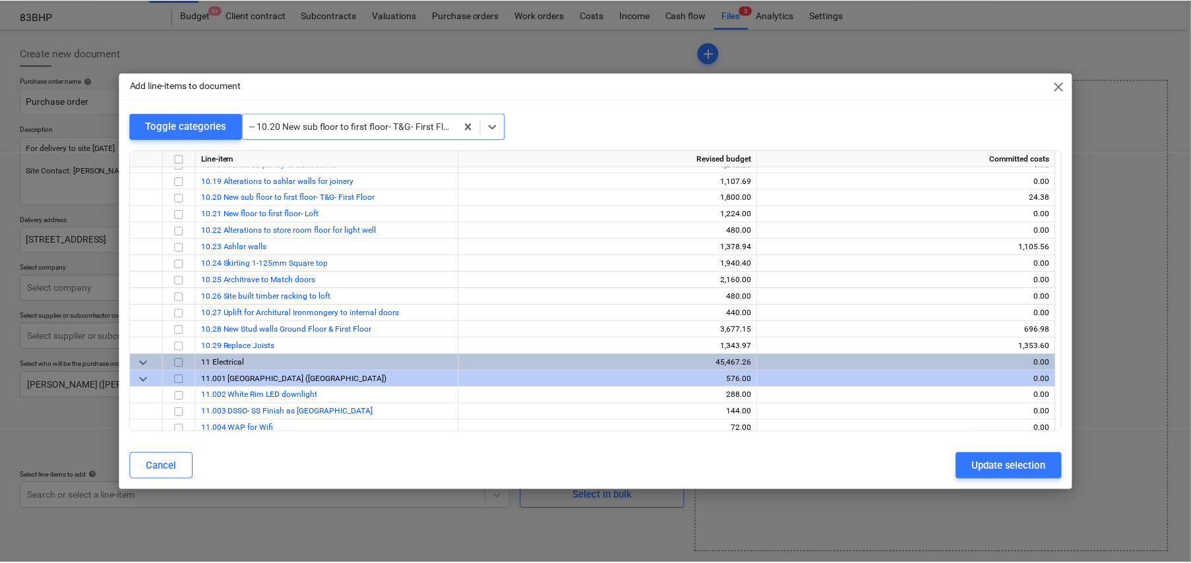
scroll to position [4650, 0]
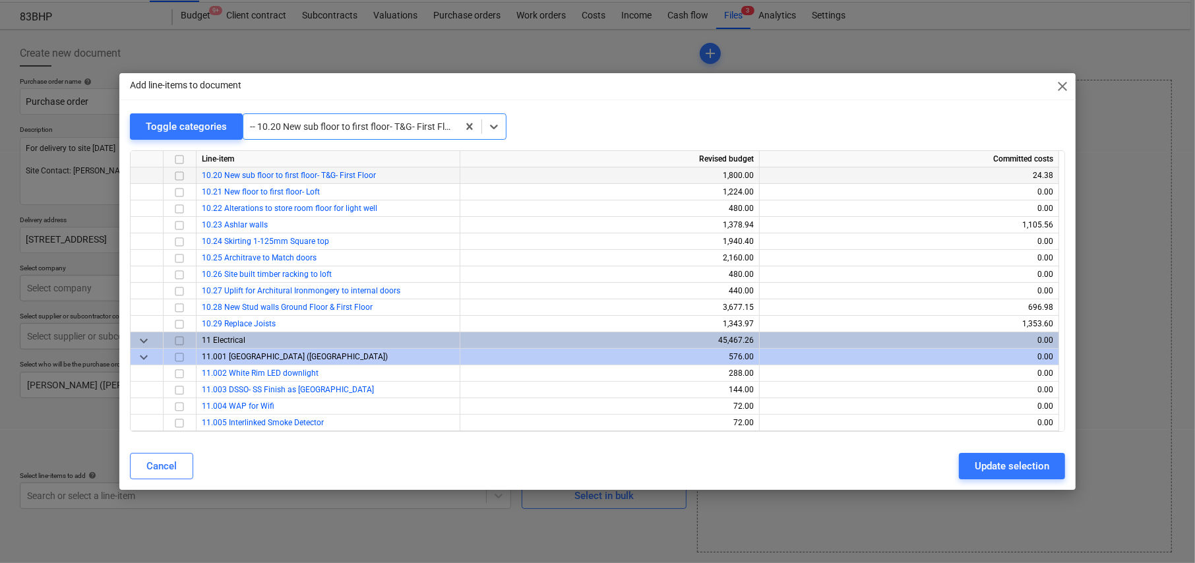
drag, startPoint x: 180, startPoint y: 173, endPoint x: 204, endPoint y: 173, distance: 24.4
click at [180, 173] on input "checkbox" at bounding box center [179, 176] width 16 height 16
click at [1008, 464] on div "Update selection" at bounding box center [1012, 466] width 75 height 17
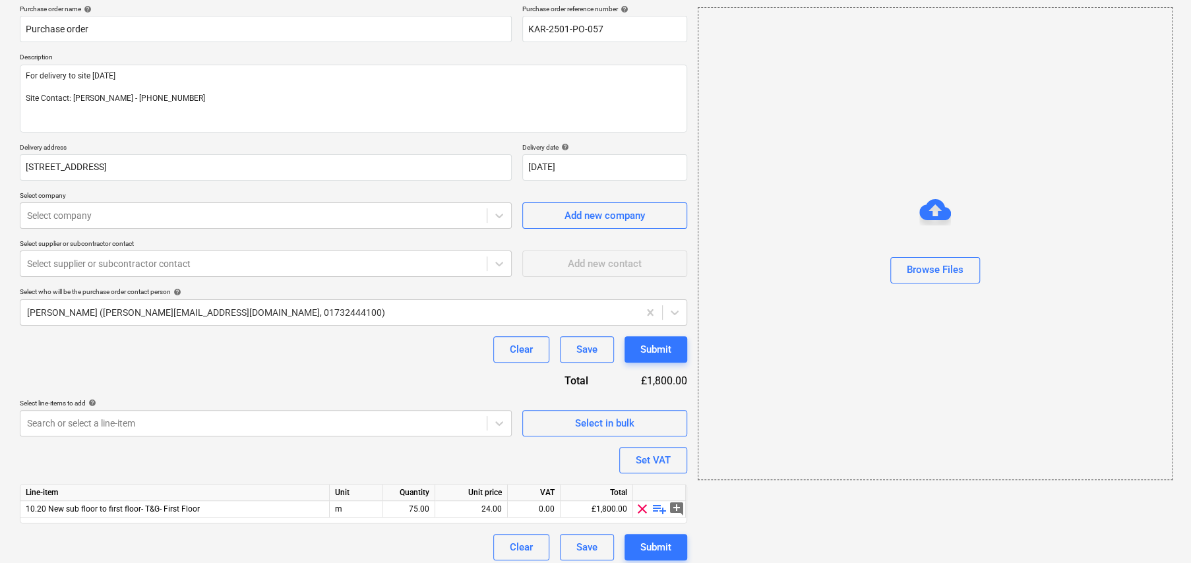
scroll to position [111, 0]
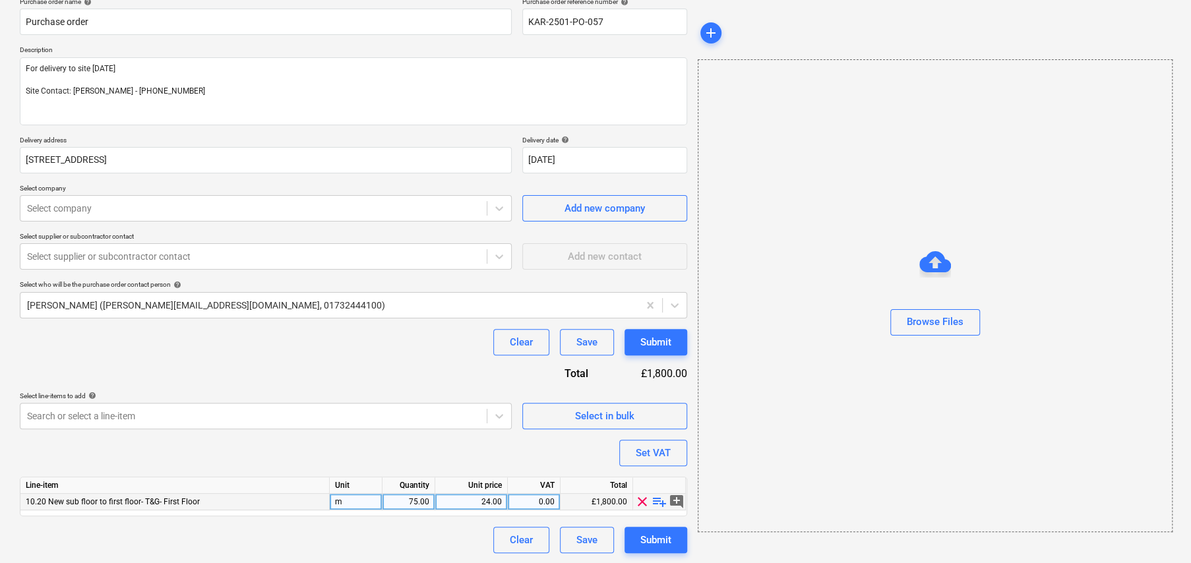
click at [660, 501] on span "playlist_add" at bounding box center [660, 502] width 16 height 16
type textarea "x"
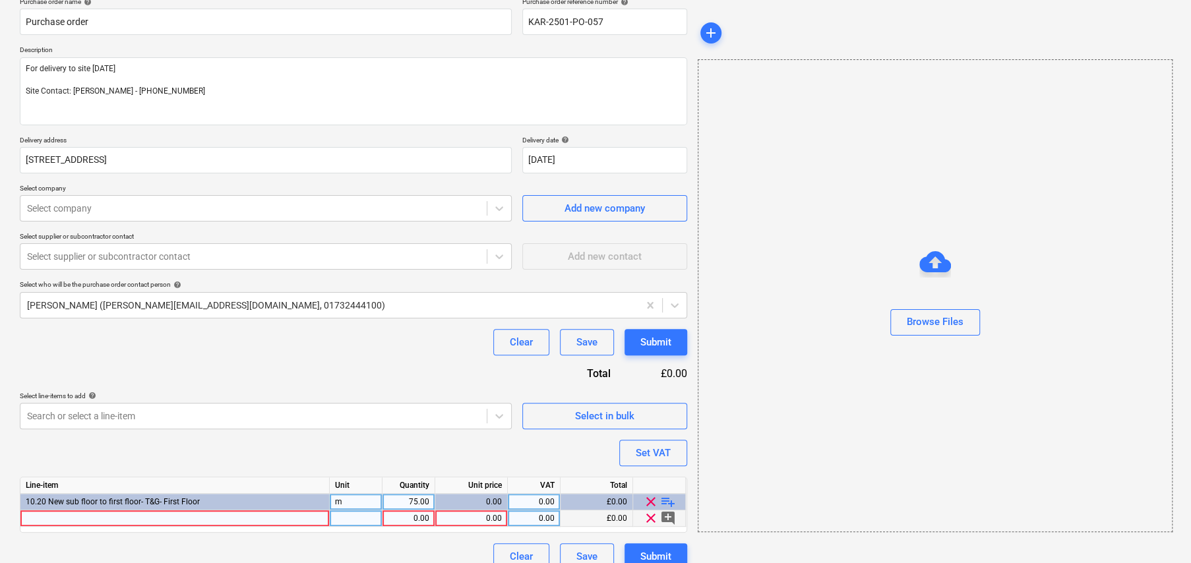
click at [211, 518] on div at bounding box center [174, 518] width 309 height 16
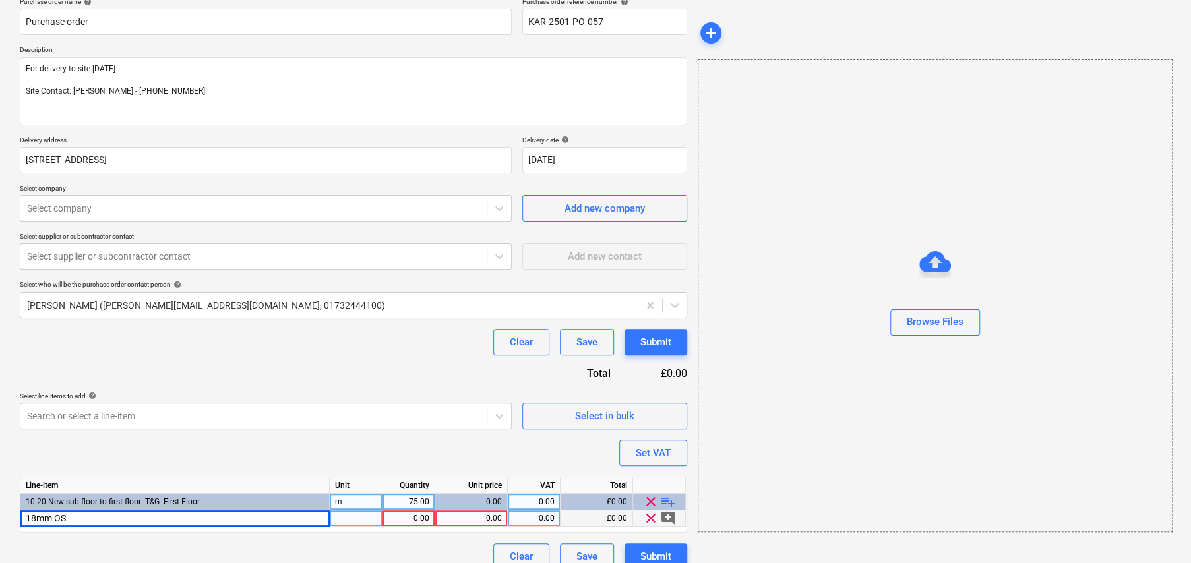
type input "18mm OSB"
type textarea "x"
type input "20"
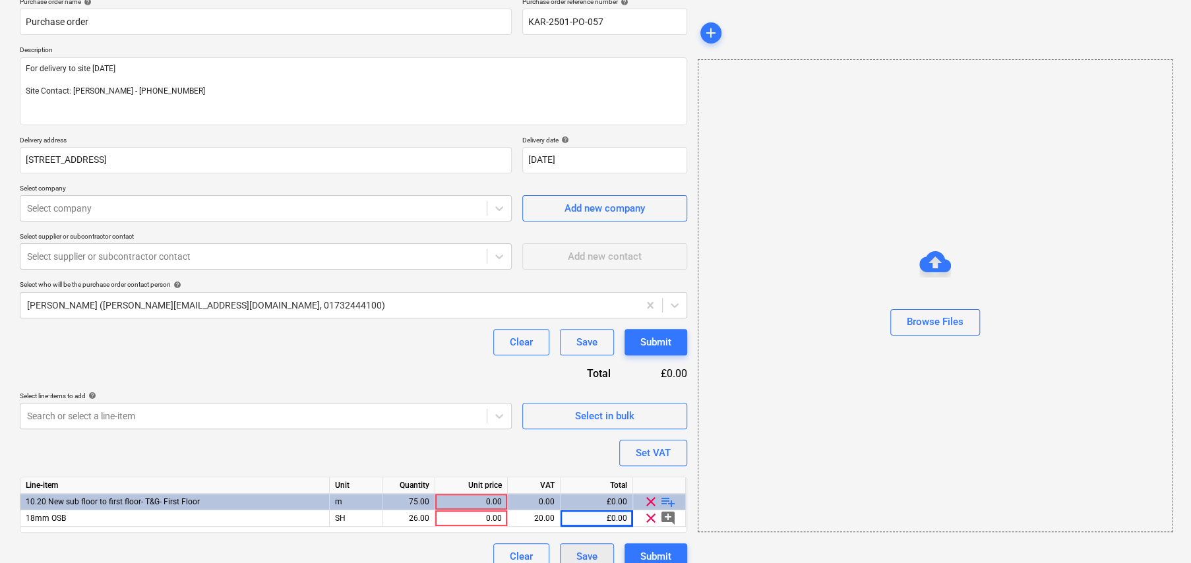
click at [592, 553] on div "Save" at bounding box center [586, 556] width 21 height 17
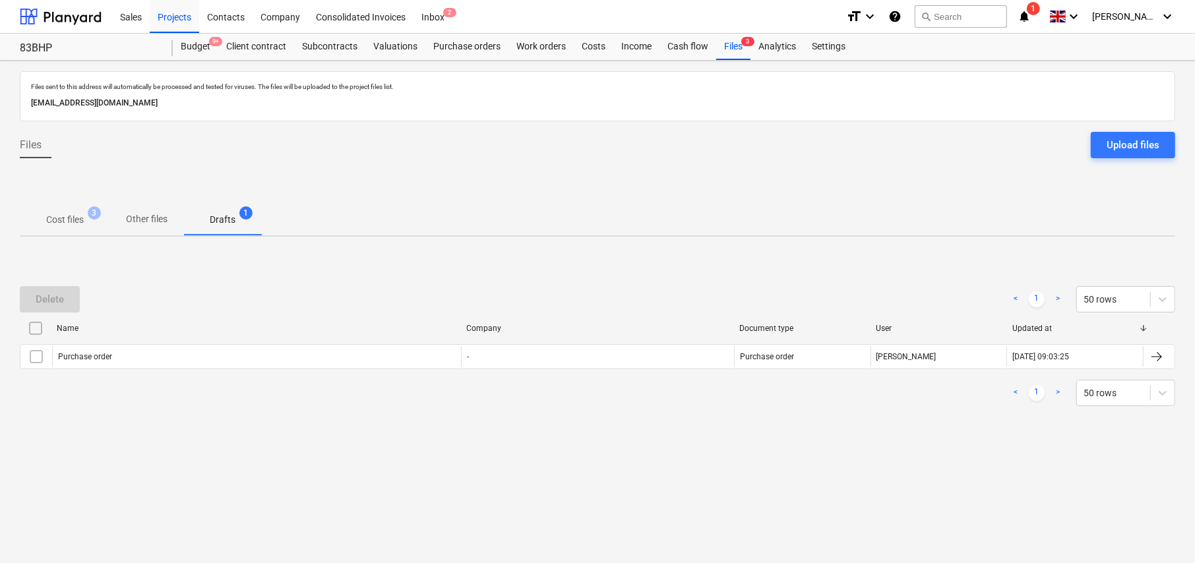
click at [228, 222] on p "Drafts" at bounding box center [223, 220] width 26 height 14
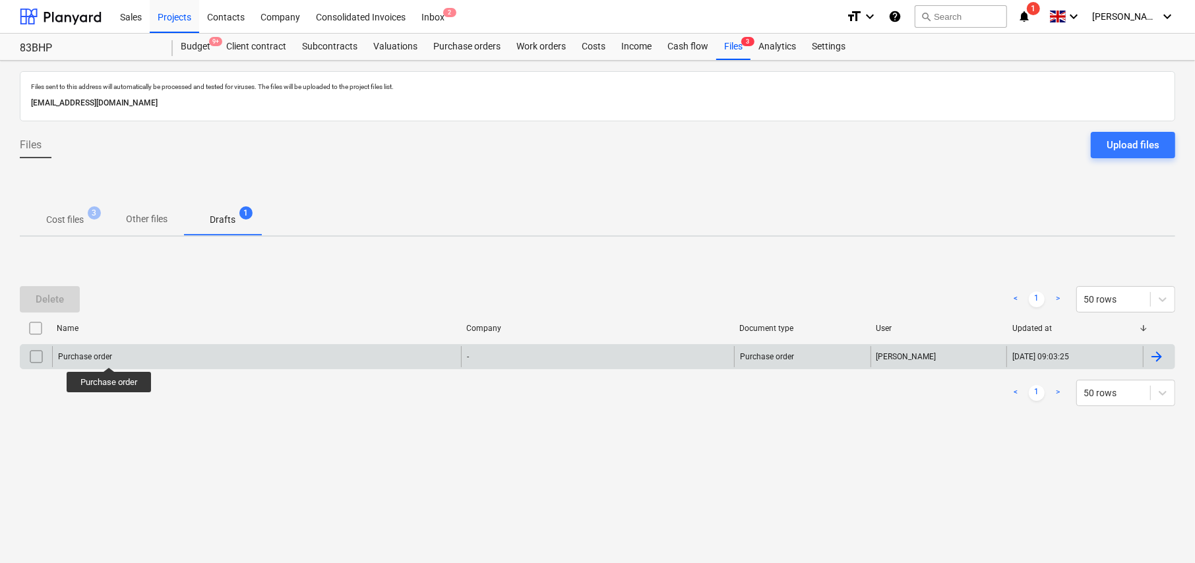
click at [109, 355] on div "Purchase order" at bounding box center [85, 356] width 54 height 9
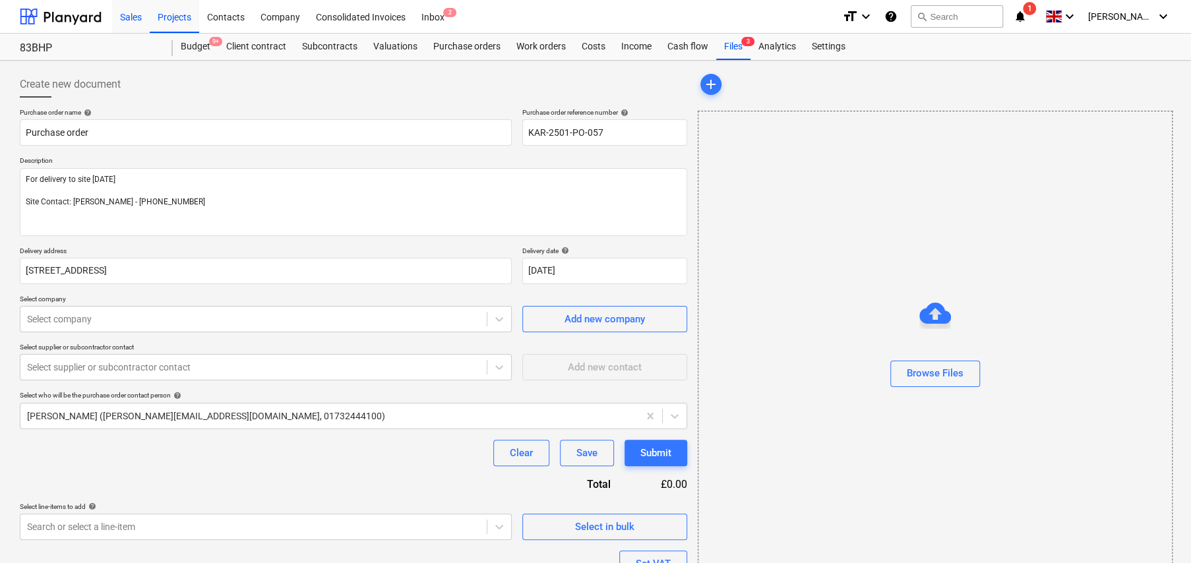
type textarea "x"
